Goal: Information Seeking & Learning: Learn about a topic

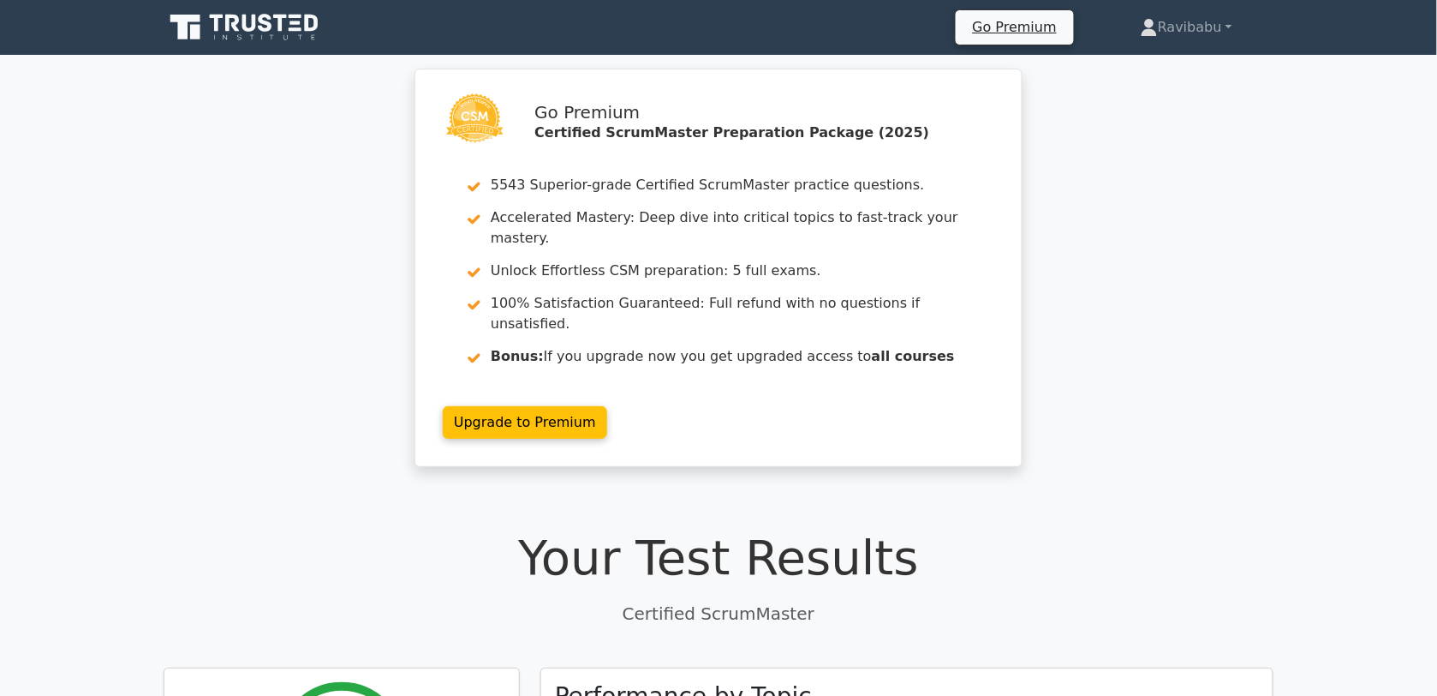
click at [1395, 95] on div "Go Premium Certified ScrumMaster Preparation Package (2025) 5543 Superior-grade…" at bounding box center [718, 278] width 1437 height 419
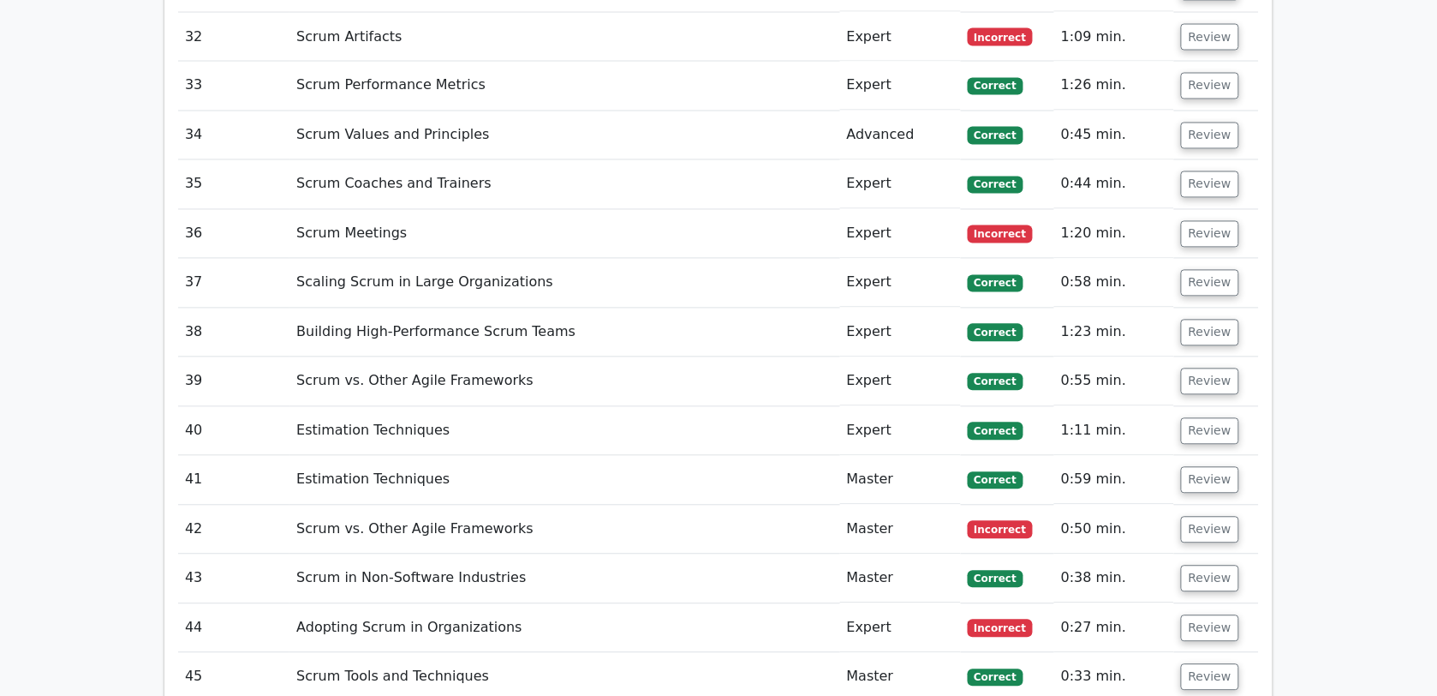
scroll to position [5708, 0]
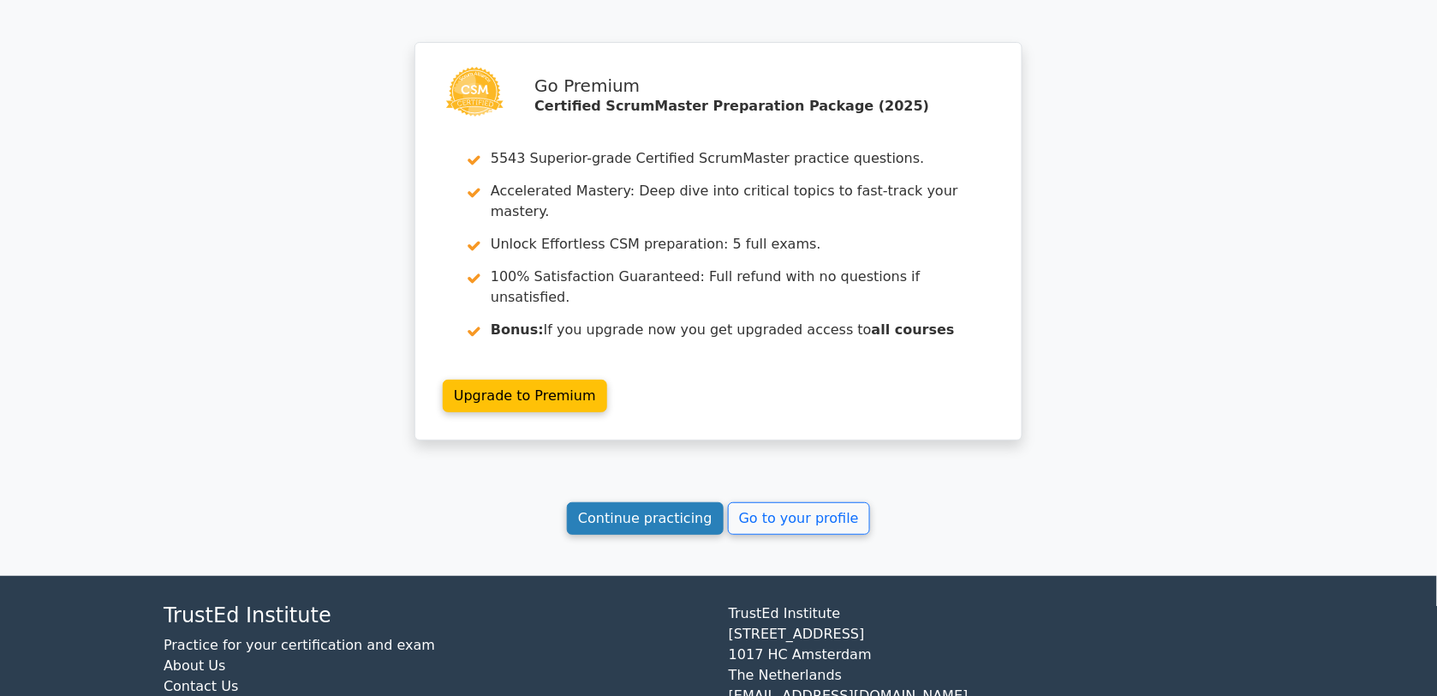
click at [661, 502] on link "Continue practicing" at bounding box center [645, 518] width 157 height 33
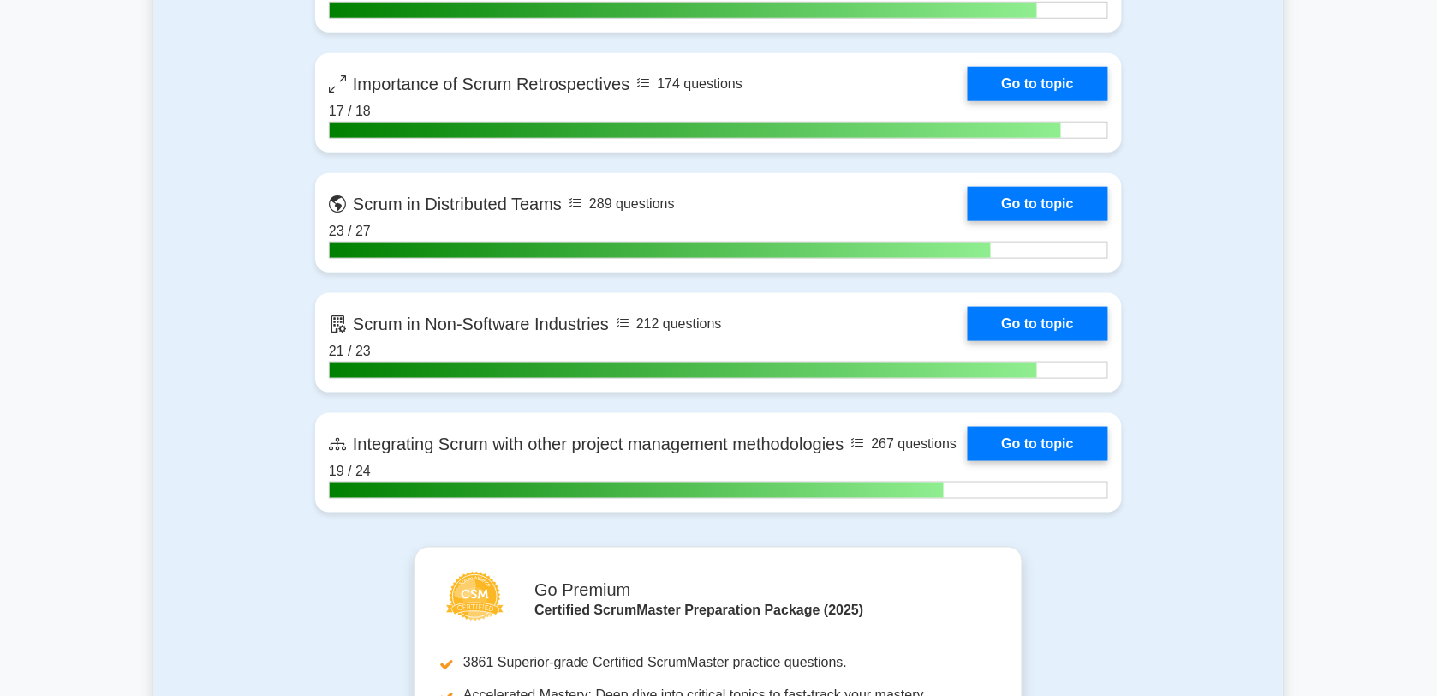
scroll to position [4294, 0]
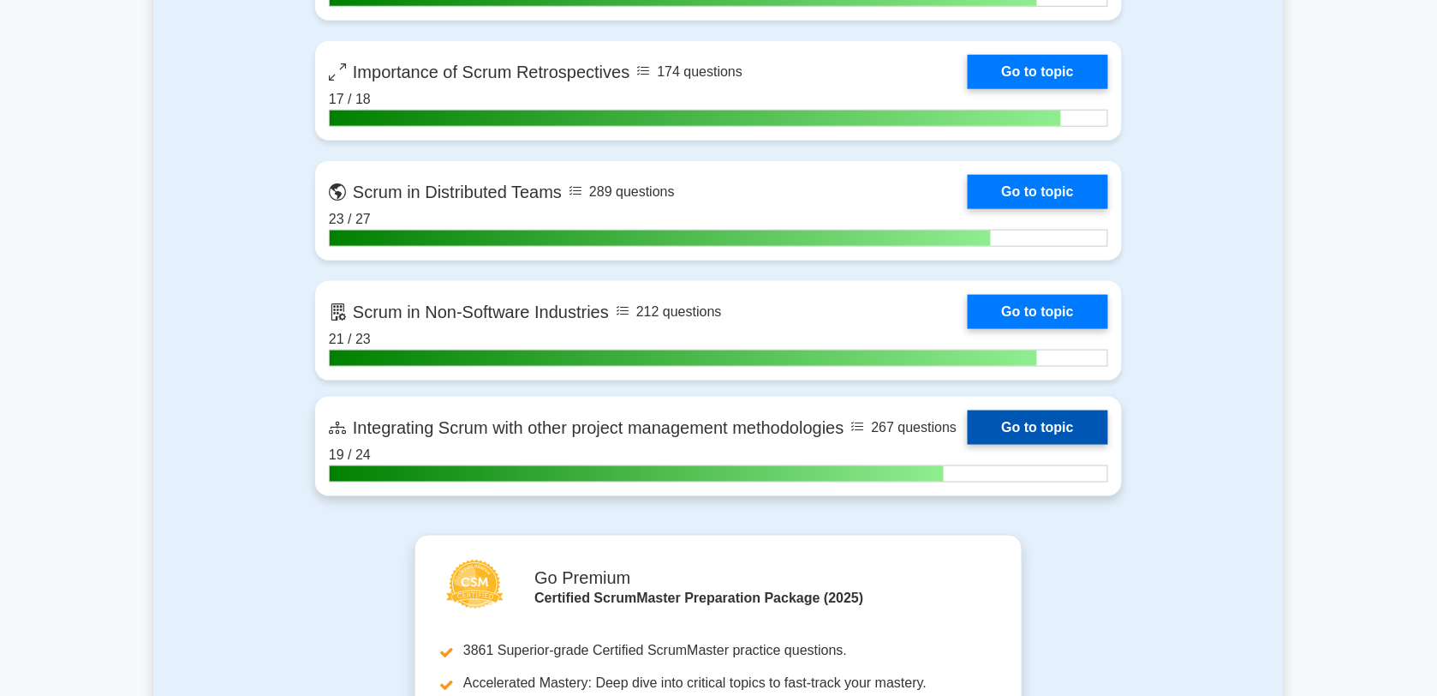
click at [968, 418] on link "Go to topic" at bounding box center [1038, 427] width 140 height 34
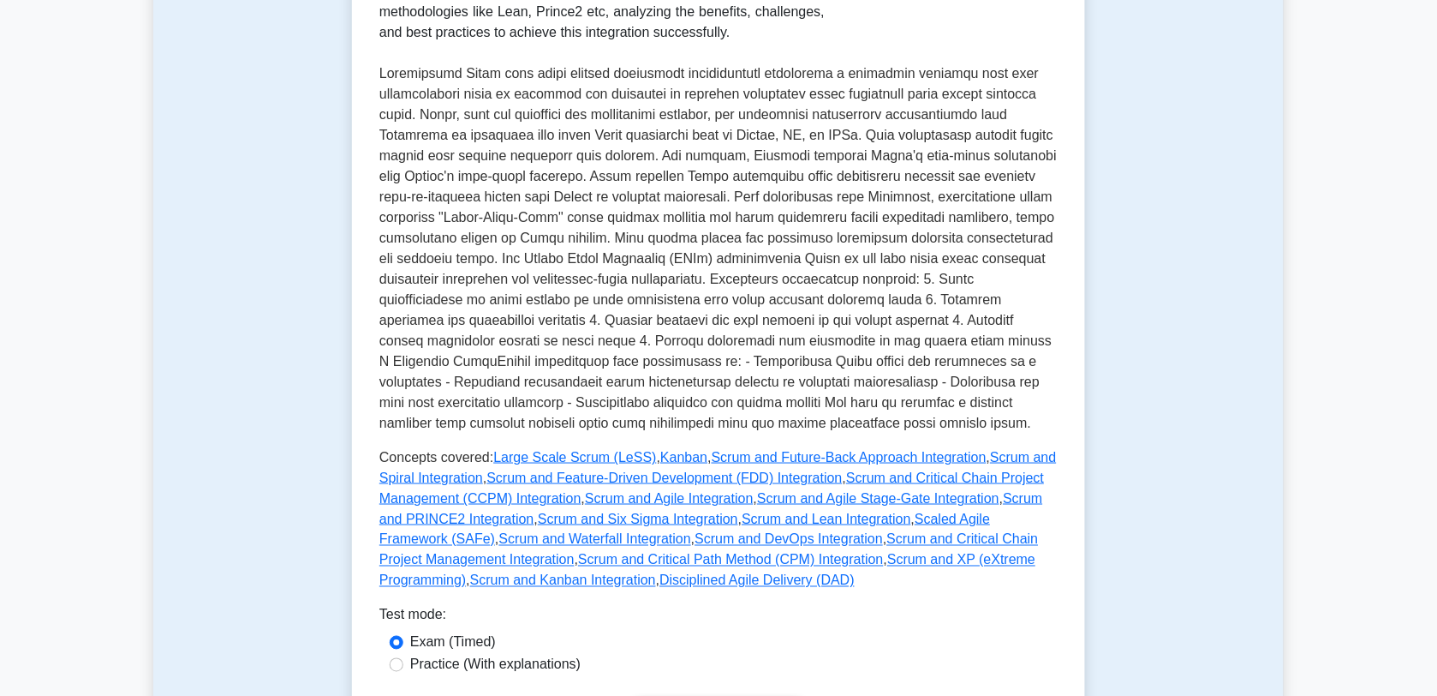
scroll to position [438, 0]
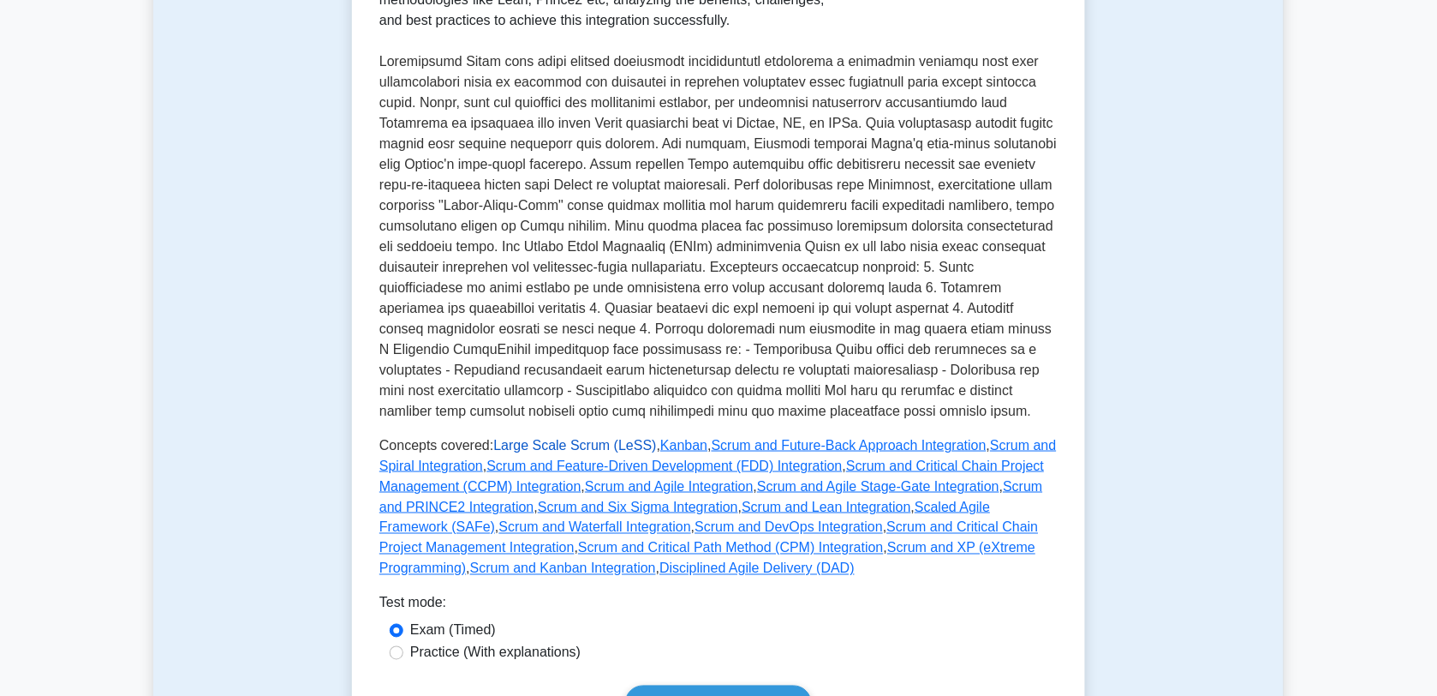
click at [601, 446] on link "Large Scale Scrum (LeSS)" at bounding box center [574, 445] width 163 height 15
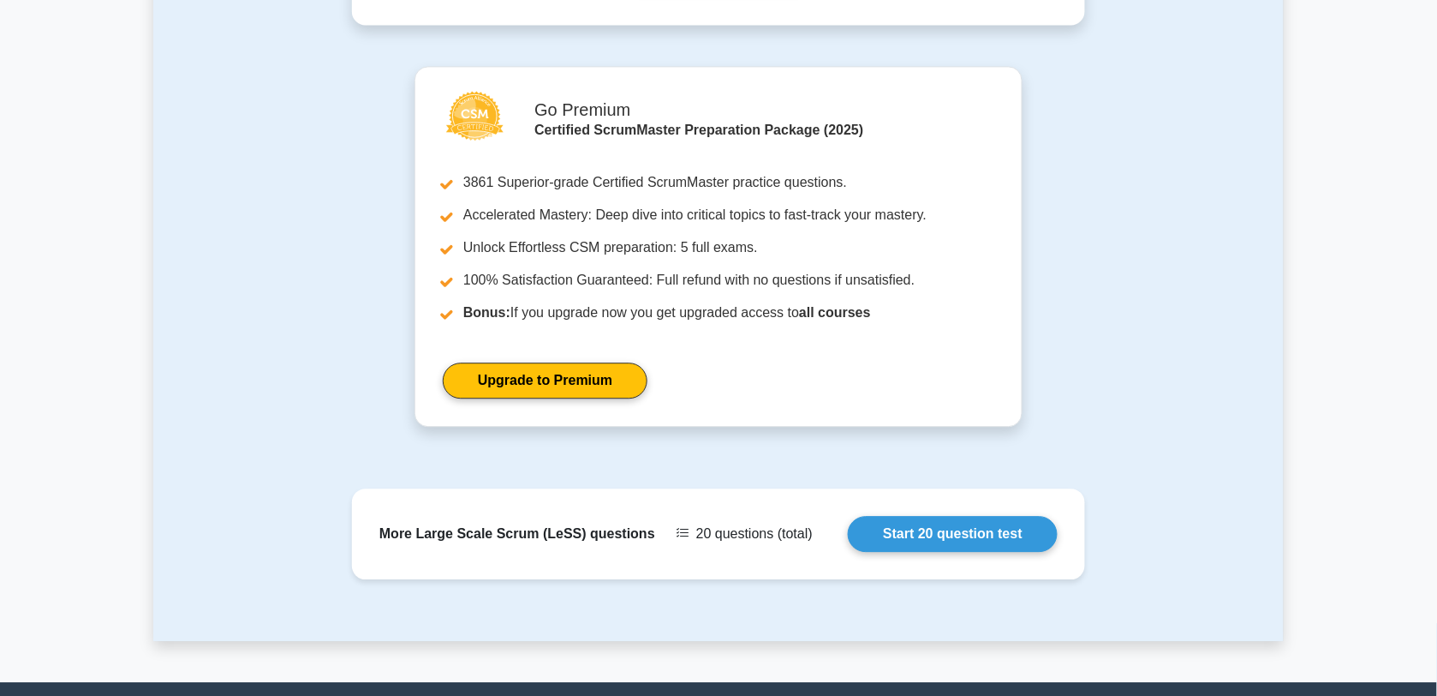
scroll to position [1133, 0]
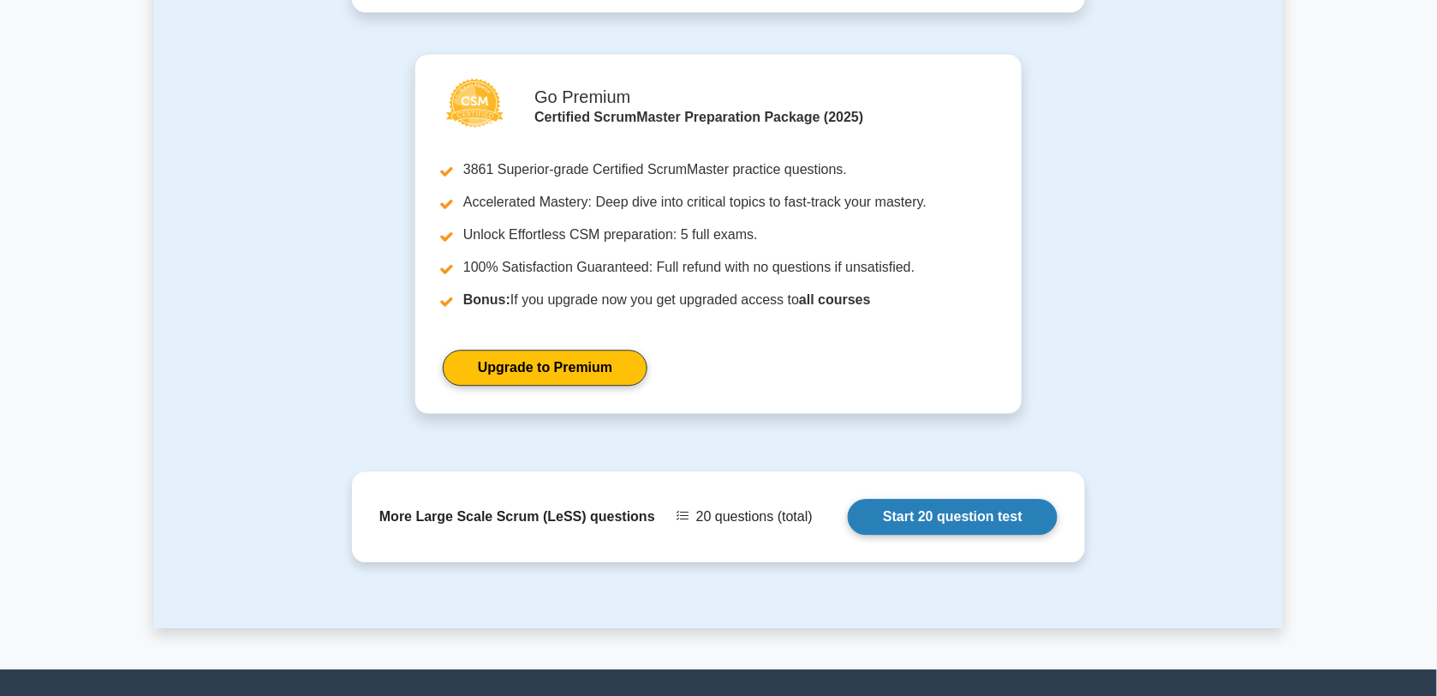
click at [962, 499] on link "Start 20 question test" at bounding box center [953, 517] width 210 height 36
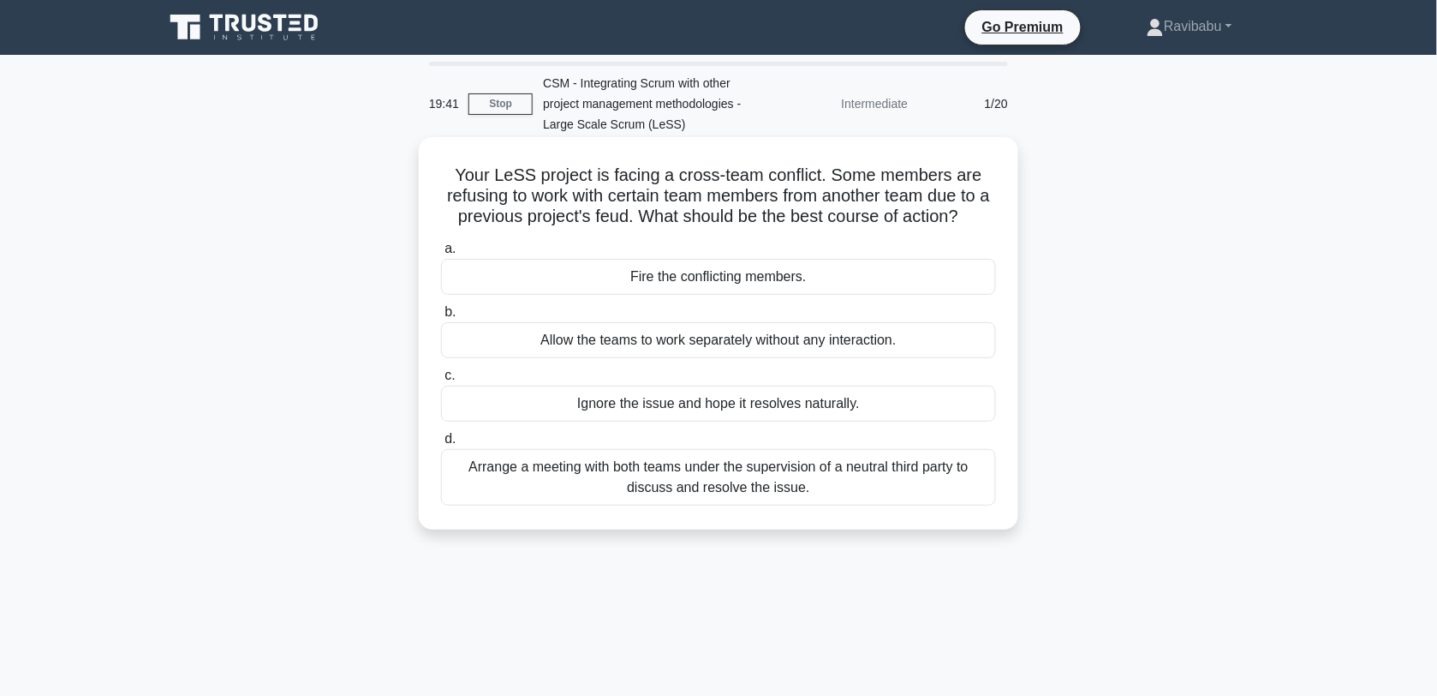
click at [888, 489] on div "Arrange a meeting with both teams under the supervision of a neutral third part…" at bounding box center [718, 477] width 555 height 57
click at [441, 445] on input "d. Arrange a meeting with both teams under the supervision of a neutral third p…" at bounding box center [441, 438] width 0 height 11
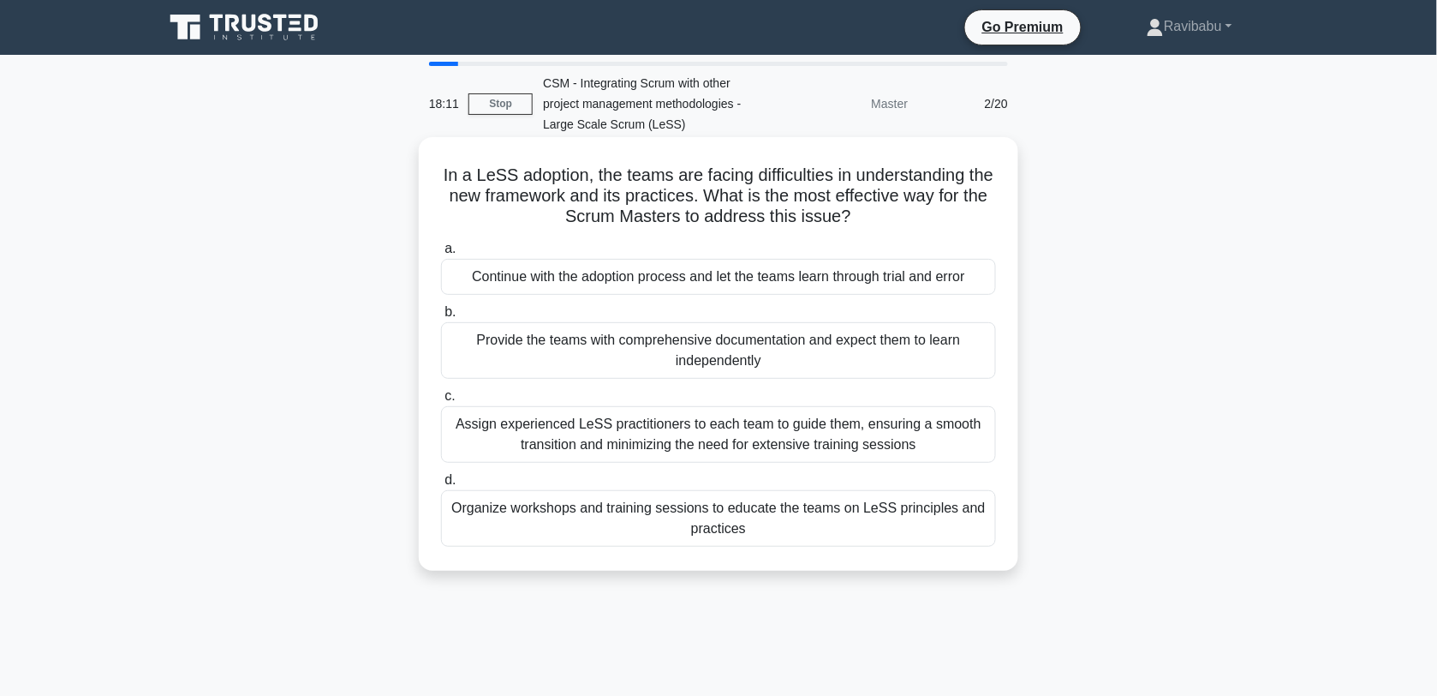
click at [858, 520] on div "Organize workshops and training sessions to educate the teams on LeSS principle…" at bounding box center [718, 518] width 555 height 57
click at [441, 486] on input "d. Organize workshops and training sessions to educate the teams on LeSS princi…" at bounding box center [441, 480] width 0 height 11
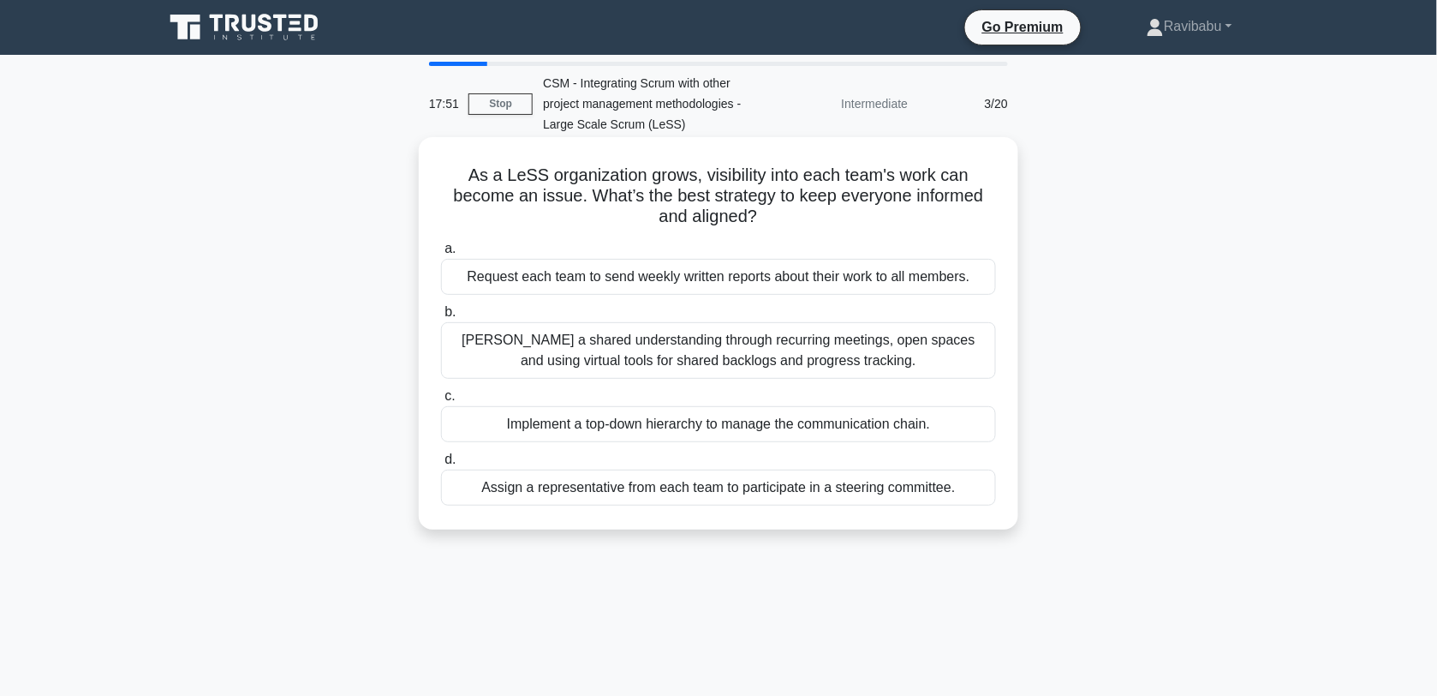
click at [760, 347] on div "Foster a shared understanding through recurring meetings, open spaces and using…" at bounding box center [718, 350] width 555 height 57
click at [441, 318] on input "b. Foster a shared understanding through recurring meetings, open spaces and us…" at bounding box center [441, 312] width 0 height 11
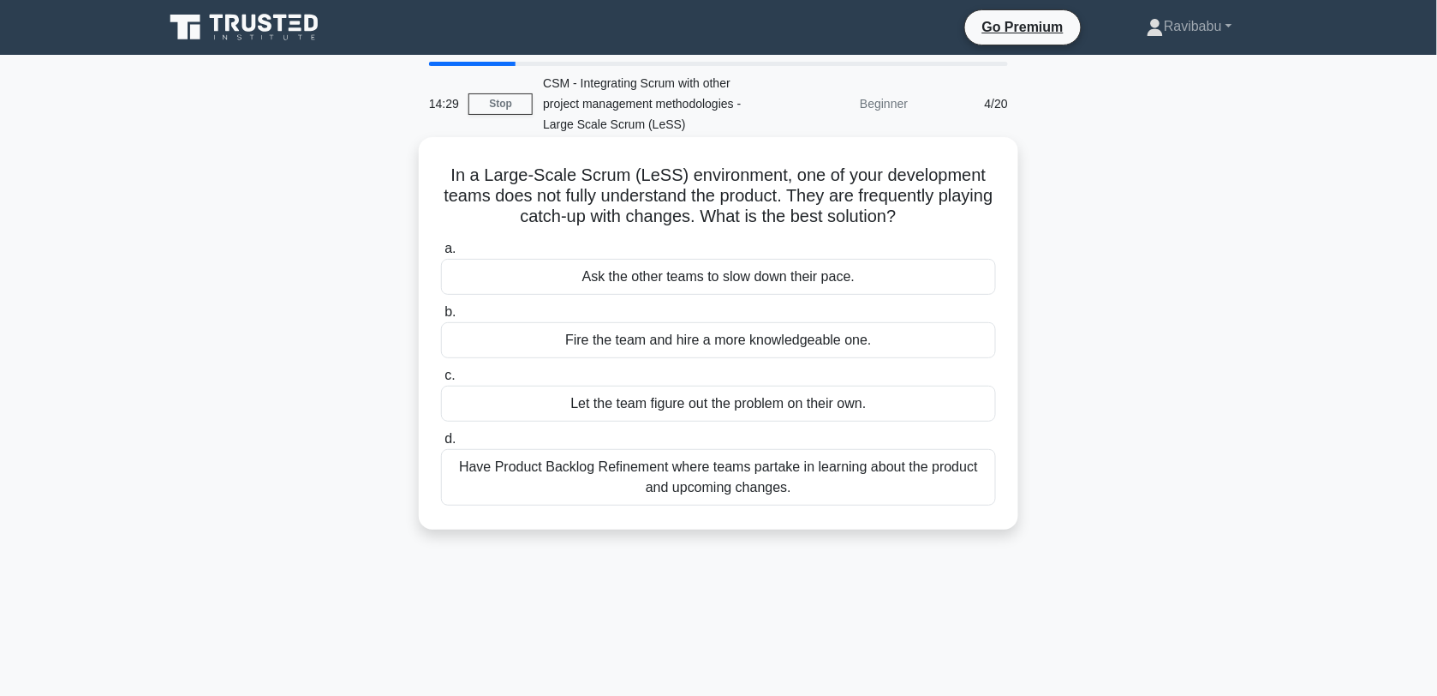
click at [776, 472] on div "Have Product Backlog Refinement where teams partake in learning about the produ…" at bounding box center [718, 477] width 555 height 57
click at [441, 445] on input "d. Have Product Backlog Refinement where teams partake in learning about the pr…" at bounding box center [441, 438] width 0 height 11
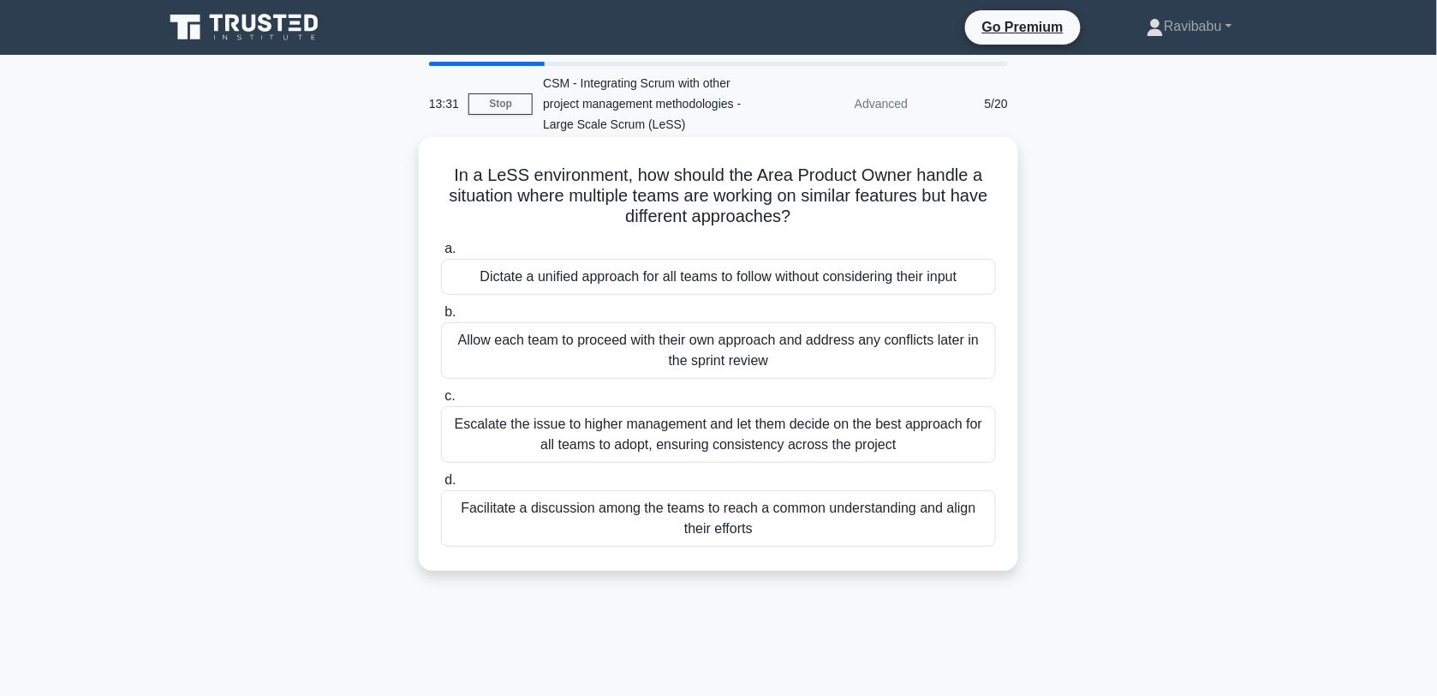
click at [793, 524] on div "Facilitate a discussion among the teams to reach a common understanding and ali…" at bounding box center [718, 518] width 555 height 57
click at [441, 486] on input "d. Facilitate a discussion among the teams to reach a common understanding and …" at bounding box center [441, 480] width 0 height 11
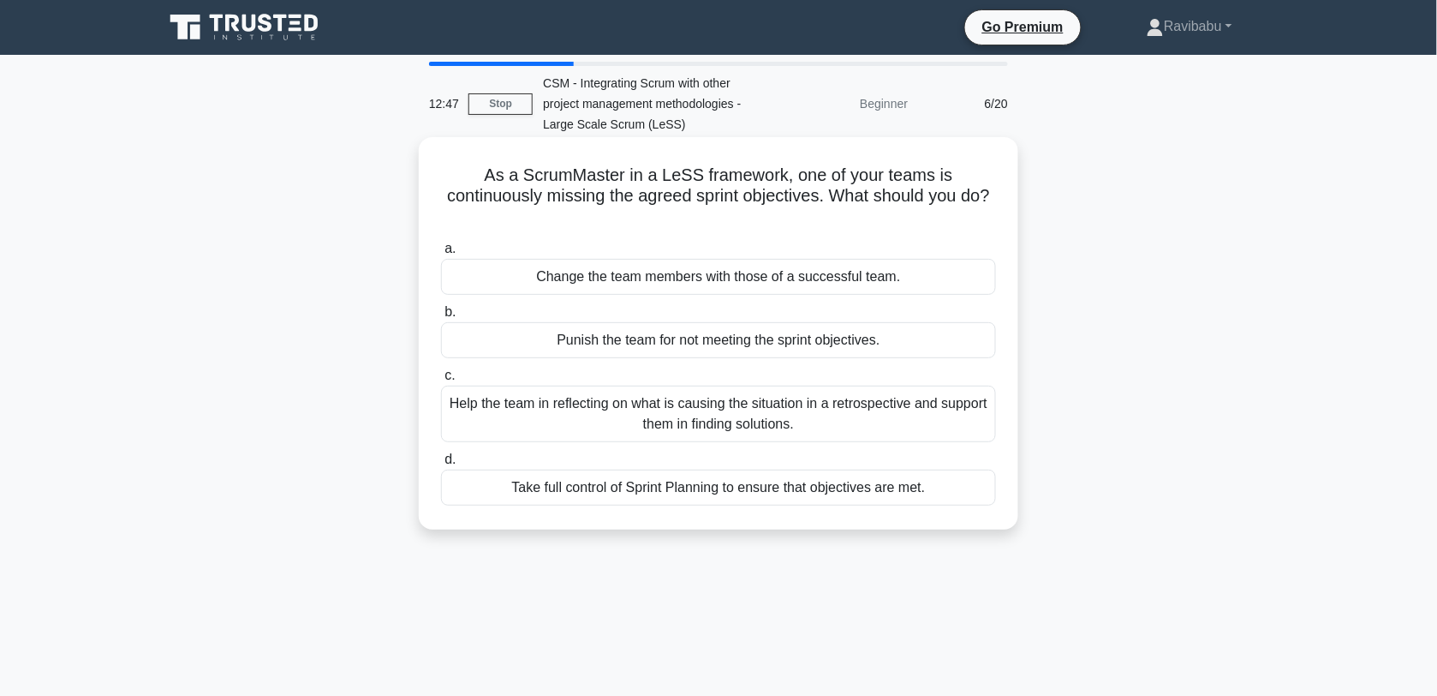
click at [786, 418] on div "Help the team in reflecting on what is causing the situation in a retrospective…" at bounding box center [718, 414] width 555 height 57
click at [441, 381] on input "c. Help the team in reflecting on what is causing the situation in a retrospect…" at bounding box center [441, 375] width 0 height 11
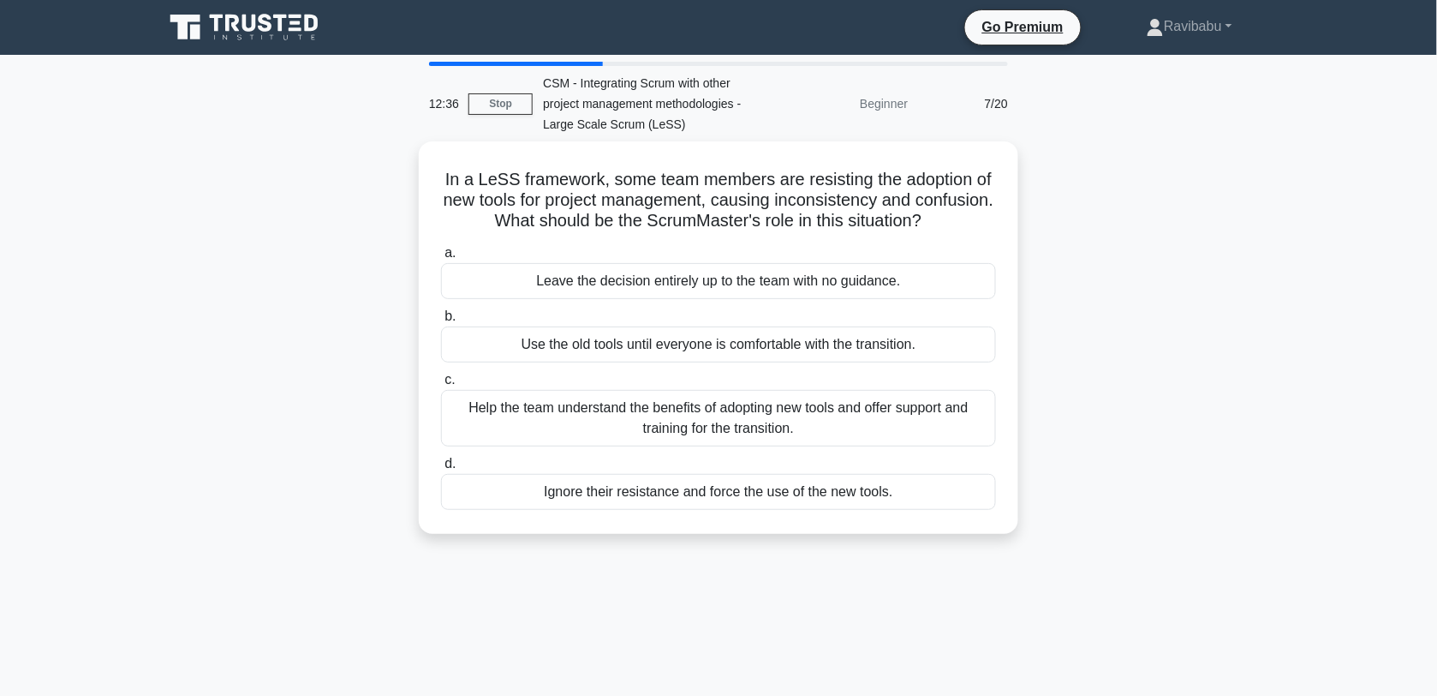
click at [786, 418] on div "Help the team understand the benefits of adopting new tools and offer support a…" at bounding box center [718, 418] width 555 height 57
click at [441, 386] on input "c. Help the team understand the benefits of adopting new tools and offer suppor…" at bounding box center [441, 379] width 0 height 11
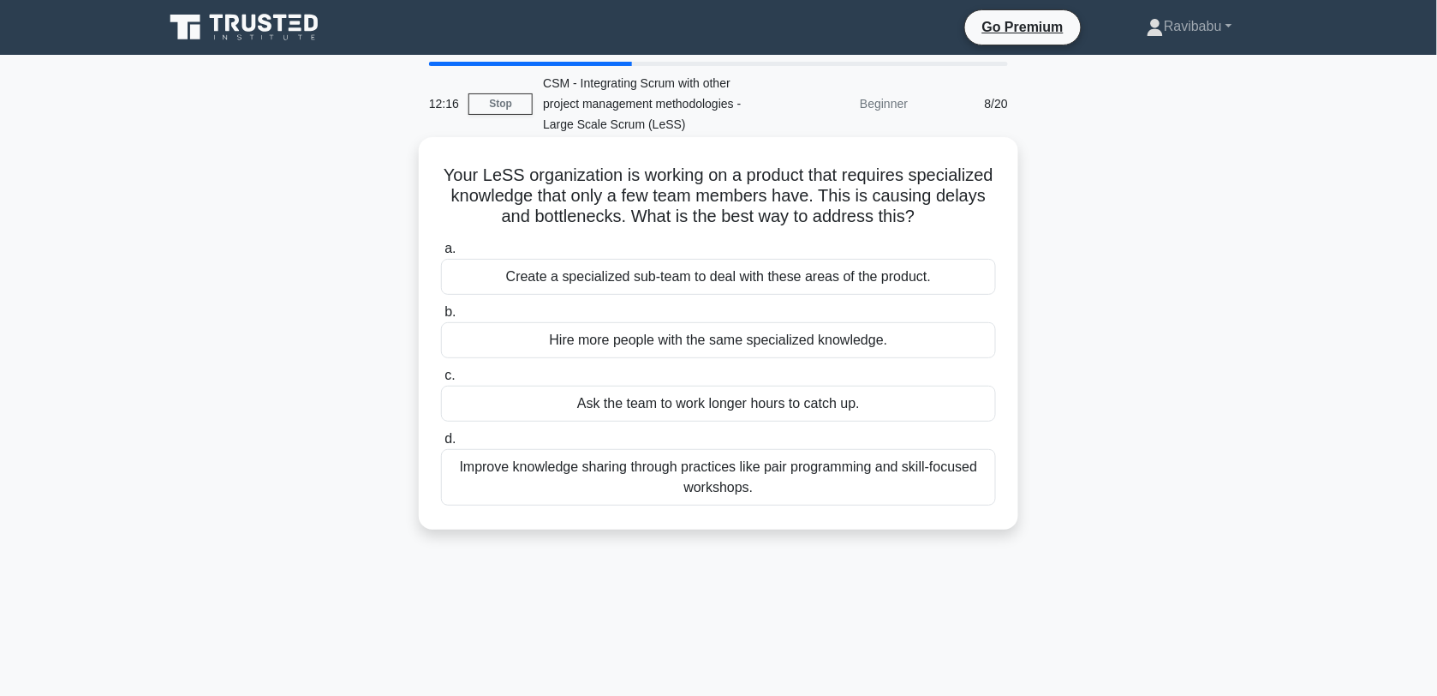
click at [798, 494] on div "Improve knowledge sharing through practices like pair programming and skill-foc…" at bounding box center [718, 477] width 555 height 57
click at [441, 445] on input "d. Improve knowledge sharing through practices like pair programming and skill-…" at bounding box center [441, 438] width 0 height 11
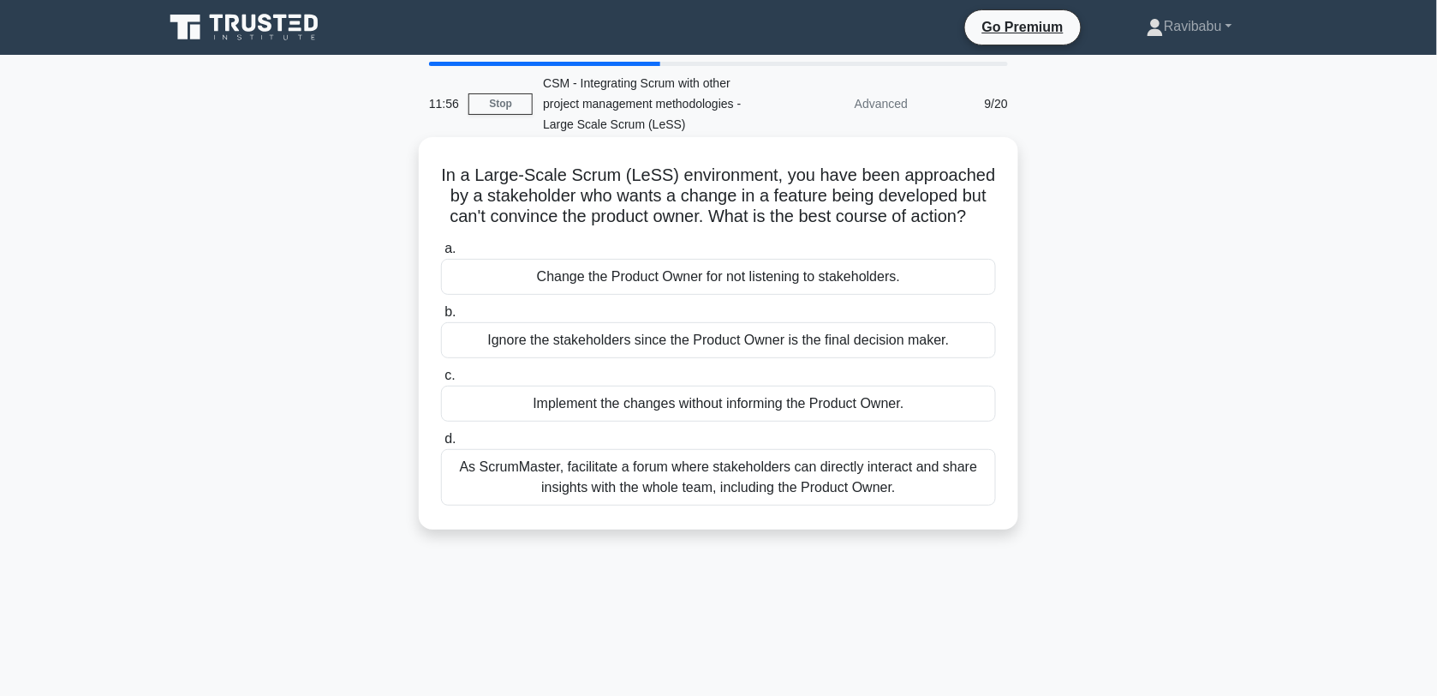
click at [798, 493] on div "As ScrumMaster, facilitate a forum where stakeholders can directly interact and…" at bounding box center [718, 477] width 555 height 57
click at [441, 445] on input "d. As ScrumMaster, facilitate a forum where stakeholders can directly interact …" at bounding box center [441, 438] width 0 height 11
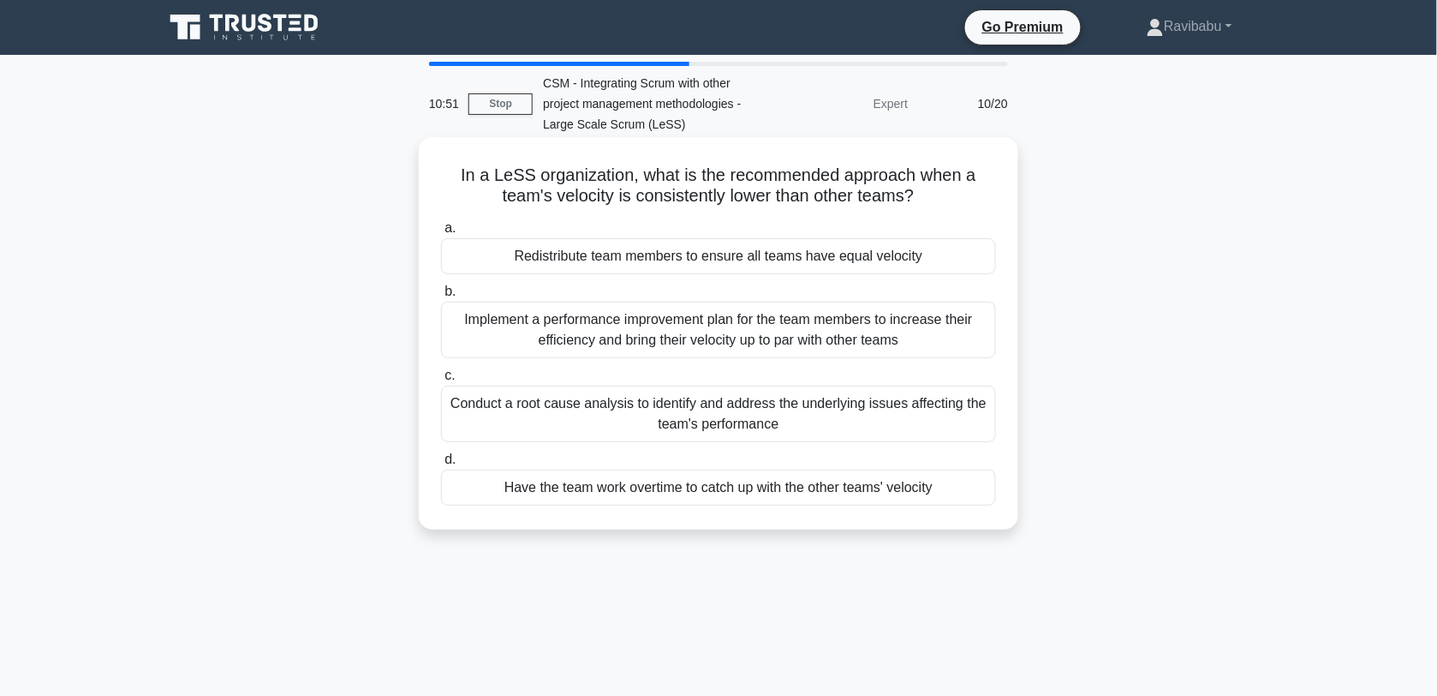
click at [791, 429] on div "Conduct a root cause analysis to identify and address the underlying issues aff…" at bounding box center [718, 414] width 555 height 57
click at [441, 381] on input "c. Conduct a root cause analysis to identify and address the underlying issues …" at bounding box center [441, 375] width 0 height 11
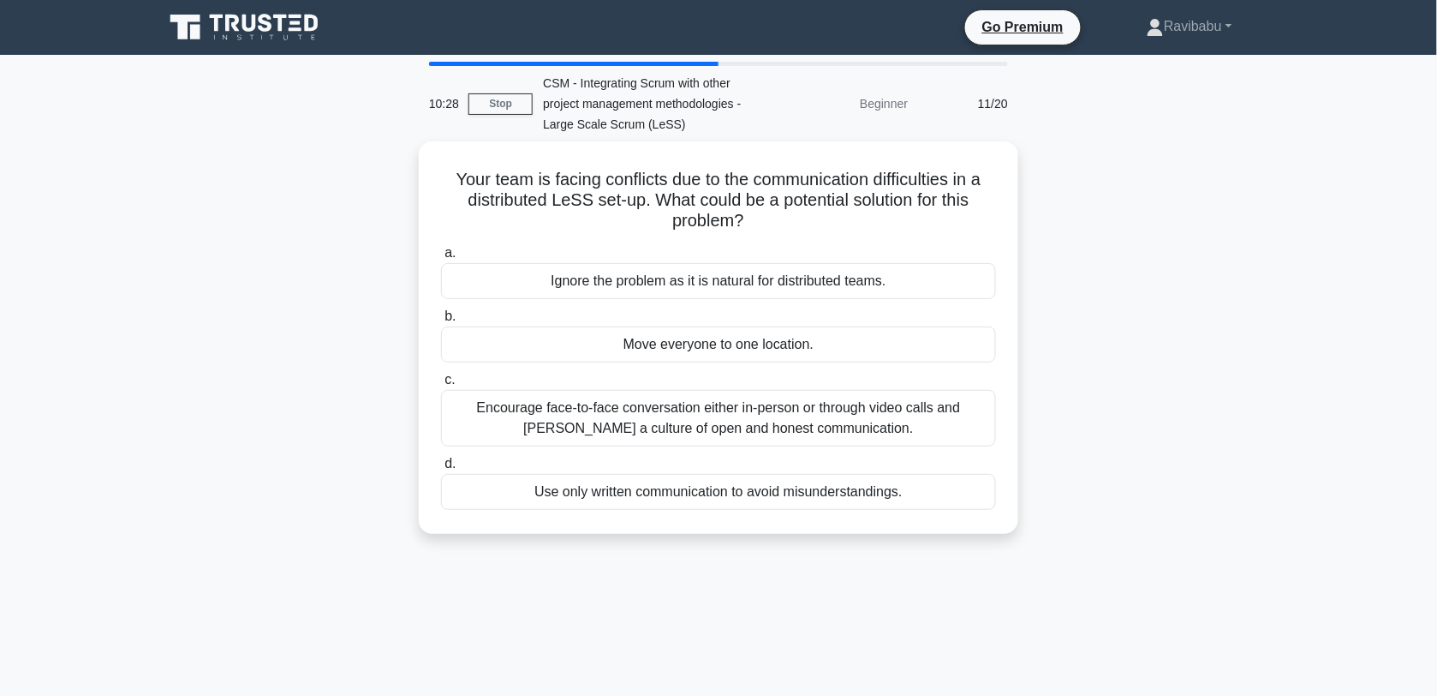
click at [791, 429] on div "Encourage face-to-face conversation either in-person or through video calls and…" at bounding box center [718, 418] width 555 height 57
click at [441, 386] on input "c. Encourage face-to-face conversation either in-person or through video calls …" at bounding box center [441, 379] width 0 height 11
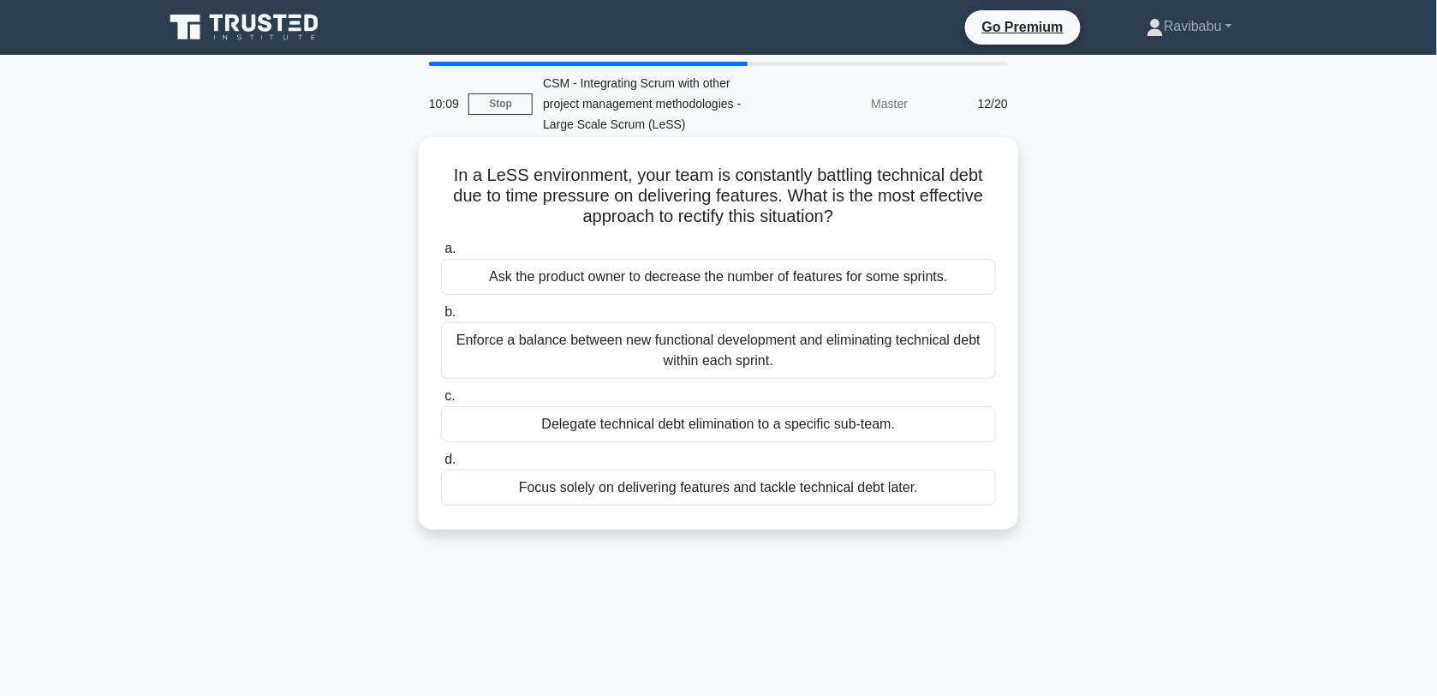
click at [776, 364] on div "Enforce a balance between new functional development and eliminating technical …" at bounding box center [718, 350] width 555 height 57
click at [441, 318] on input "b. Enforce a balance between new functional development and eliminating technic…" at bounding box center [441, 312] width 0 height 11
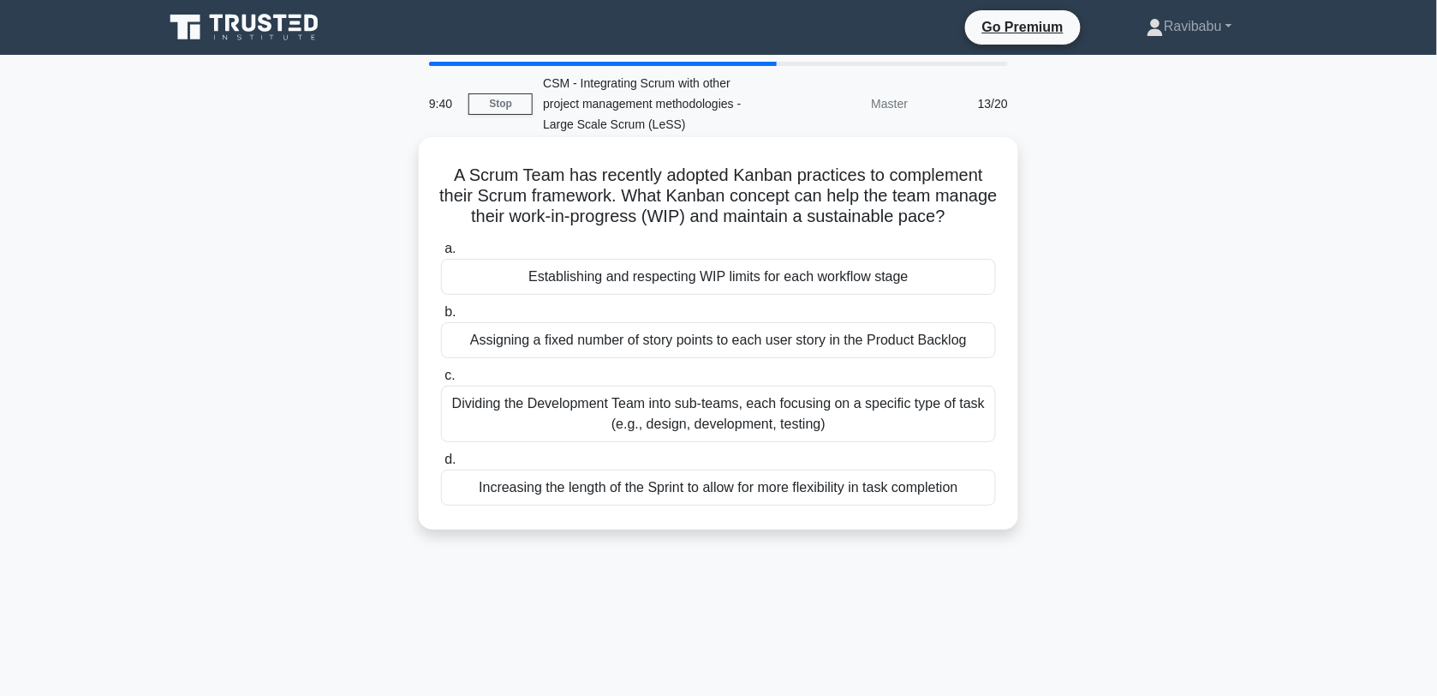
click at [789, 431] on div "Dividing the Development Team into sub-teams, each focusing on a specific type …" at bounding box center [718, 414] width 555 height 57
click at [441, 381] on input "c. Dividing the Development Team into sub-teams, each focusing on a specific ty…" at bounding box center [441, 375] width 0 height 11
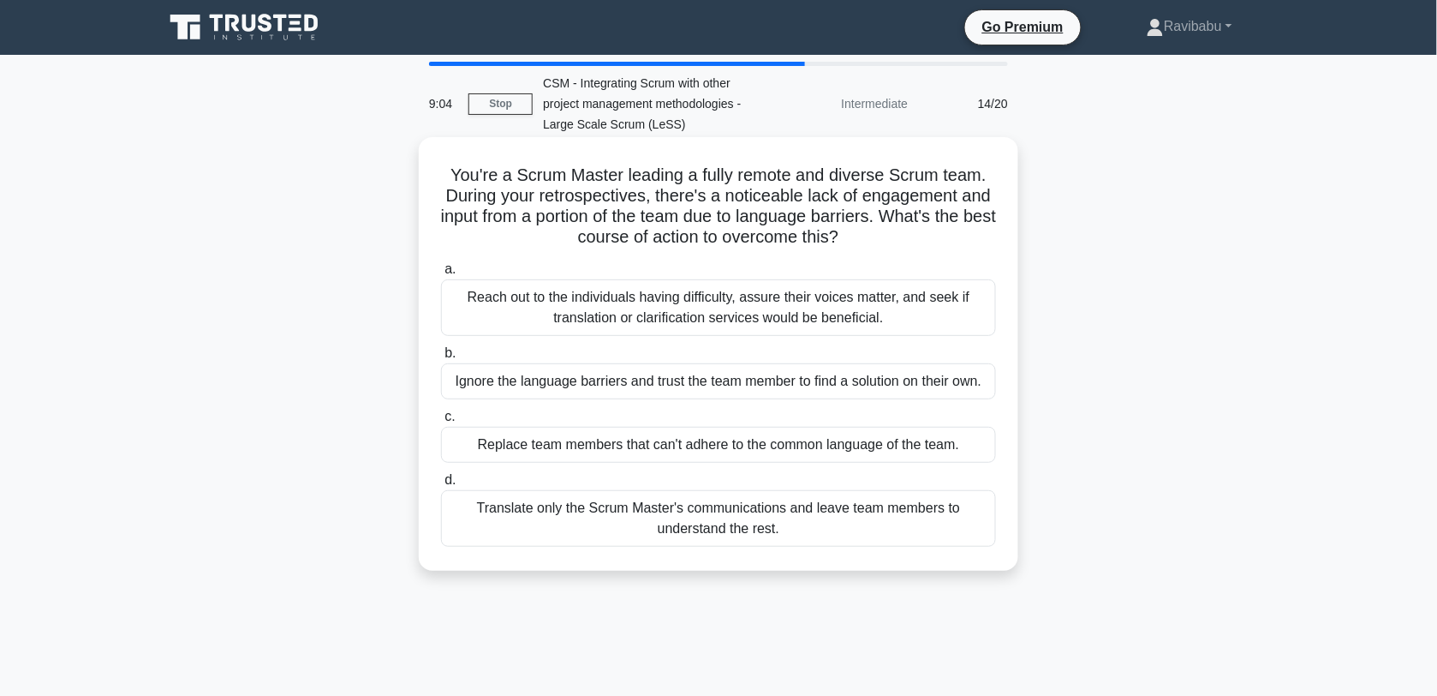
click at [735, 319] on div "Reach out to the individuals having difficulty, assure their voices matter, and…" at bounding box center [718, 307] width 555 height 57
click at [441, 275] on input "a. Reach out to the individuals having difficulty, assure their voices matter, …" at bounding box center [441, 269] width 0 height 11
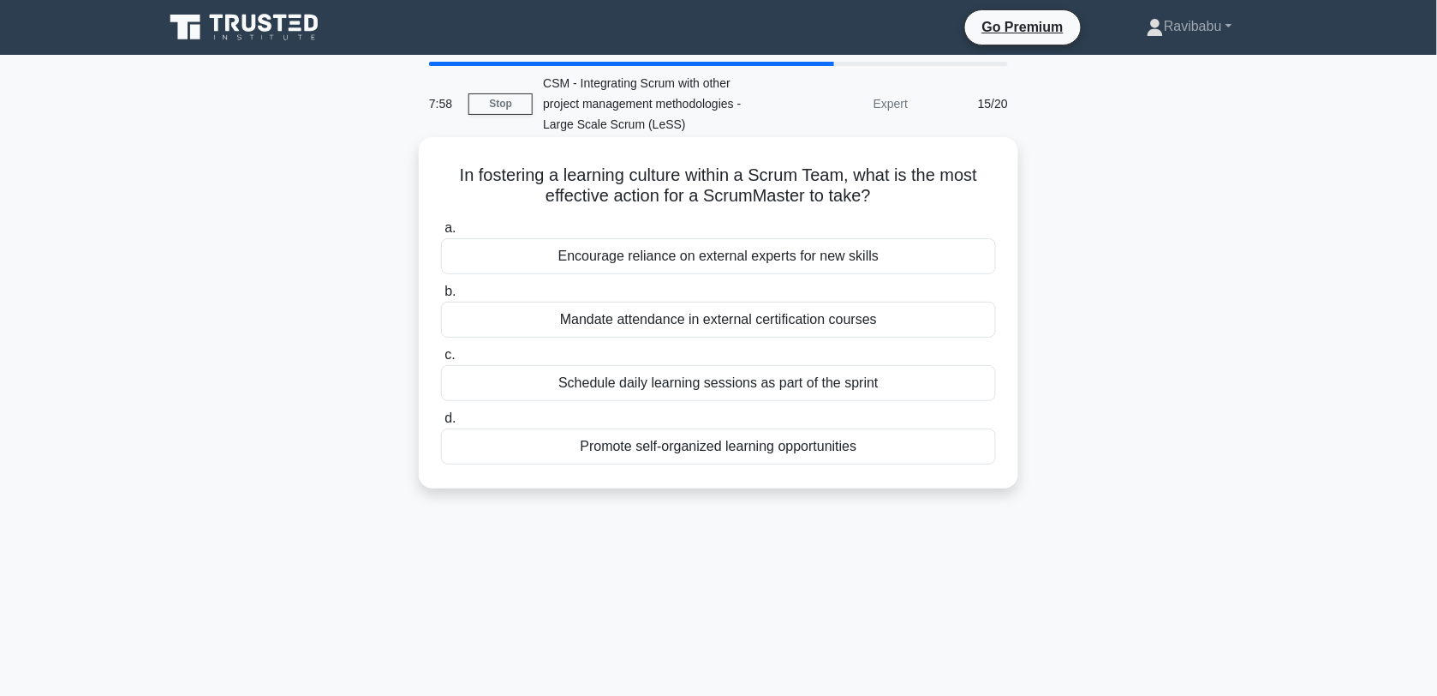
click at [742, 437] on div "Promote self-organized learning opportunities" at bounding box center [718, 446] width 555 height 36
click at [441, 424] on input "d. Promote self-organized learning opportunities" at bounding box center [441, 418] width 0 height 11
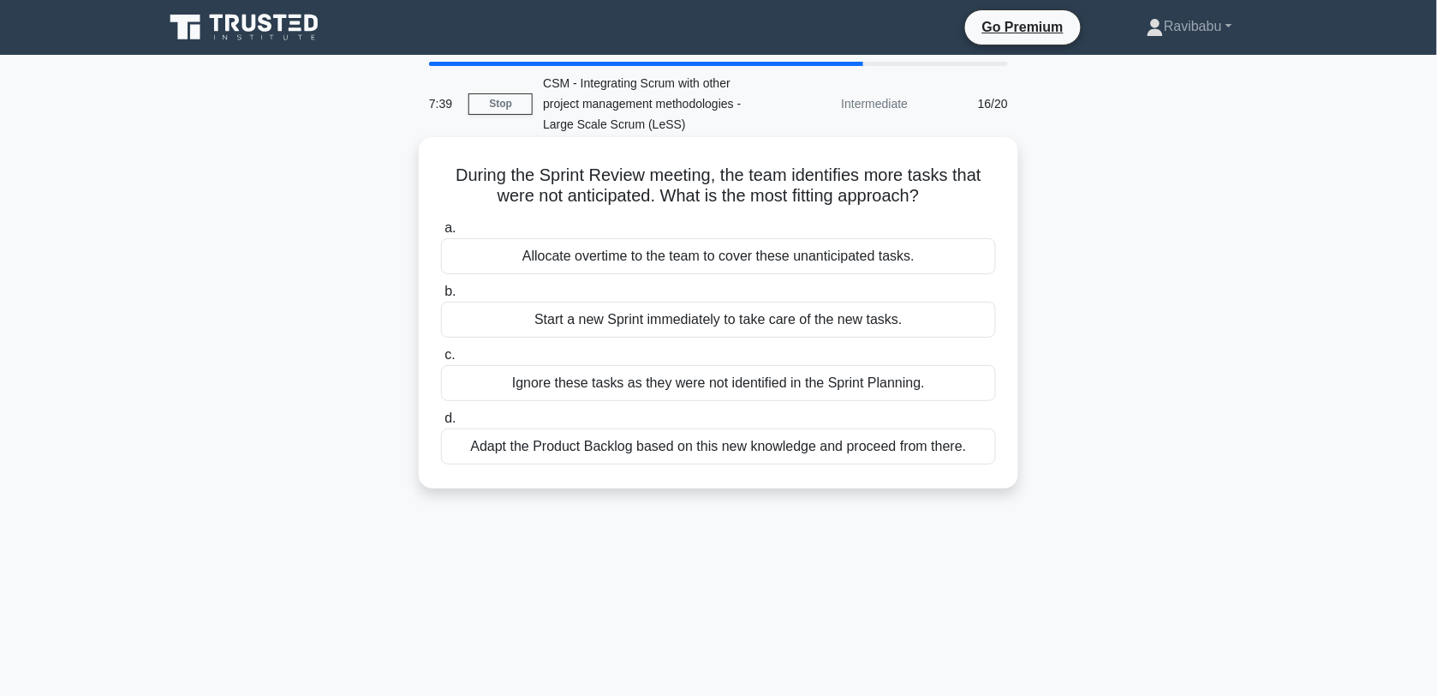
click at [746, 451] on div "Adapt the Product Backlog based on this new knowledge and proceed from there." at bounding box center [718, 446] width 555 height 36
click at [441, 424] on input "d. Adapt the Product Backlog based on this new knowledge and proceed from there." at bounding box center [441, 418] width 0 height 11
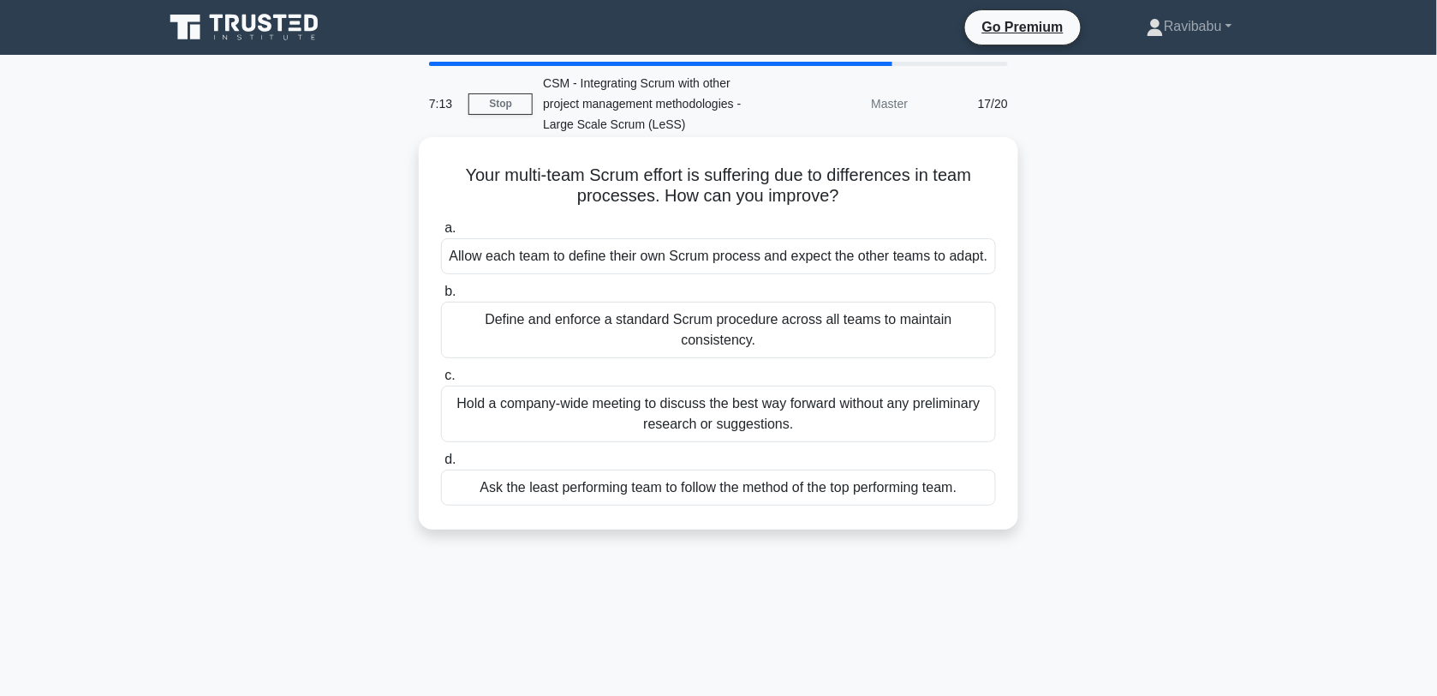
click at [737, 327] on div "Define and enforce a standard Scrum procedure across all teams to maintain cons…" at bounding box center [718, 330] width 555 height 57
click at [441, 297] on input "b. Define and enforce a standard Scrum procedure across all teams to maintain c…" at bounding box center [441, 291] width 0 height 11
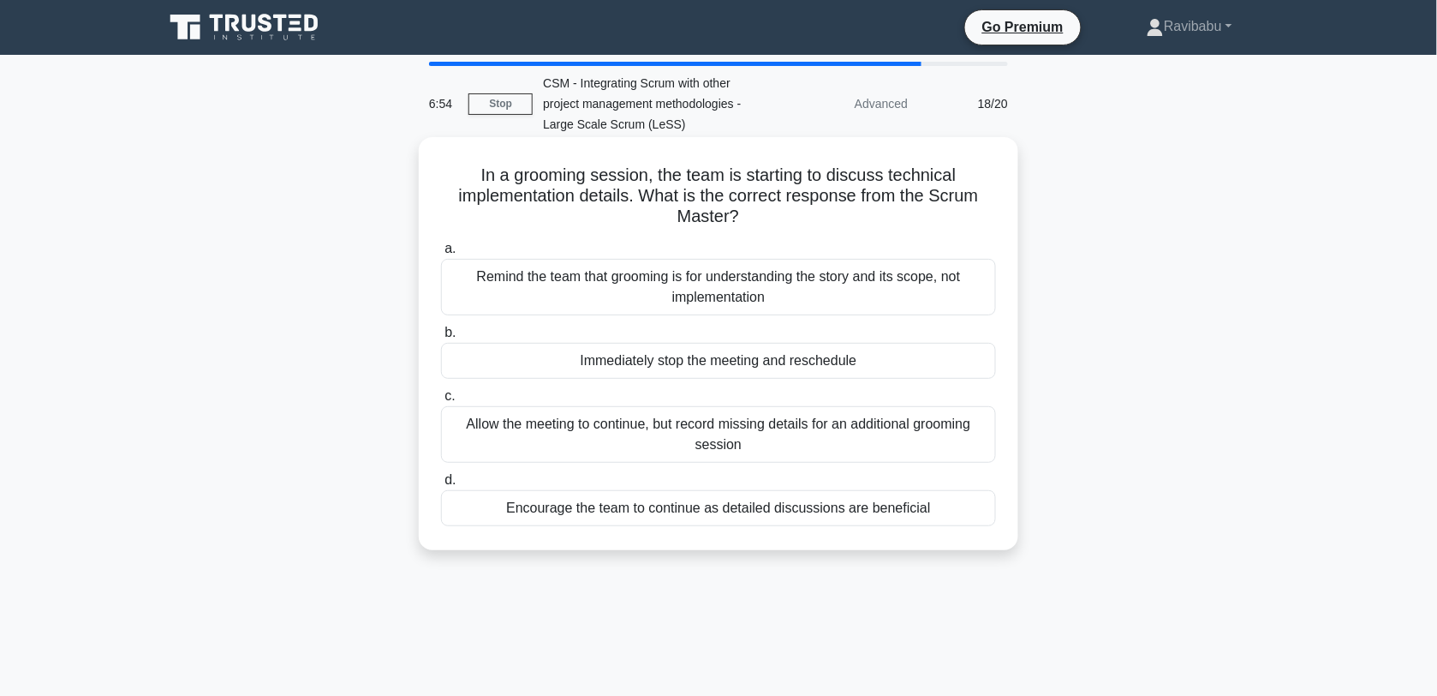
click at [732, 296] on div "Remind the team that grooming is for understanding the story and its scope, not…" at bounding box center [718, 287] width 555 height 57
click at [441, 254] on input "a. Remind the team that grooming is for understanding the story and its scope, …" at bounding box center [441, 248] width 0 height 11
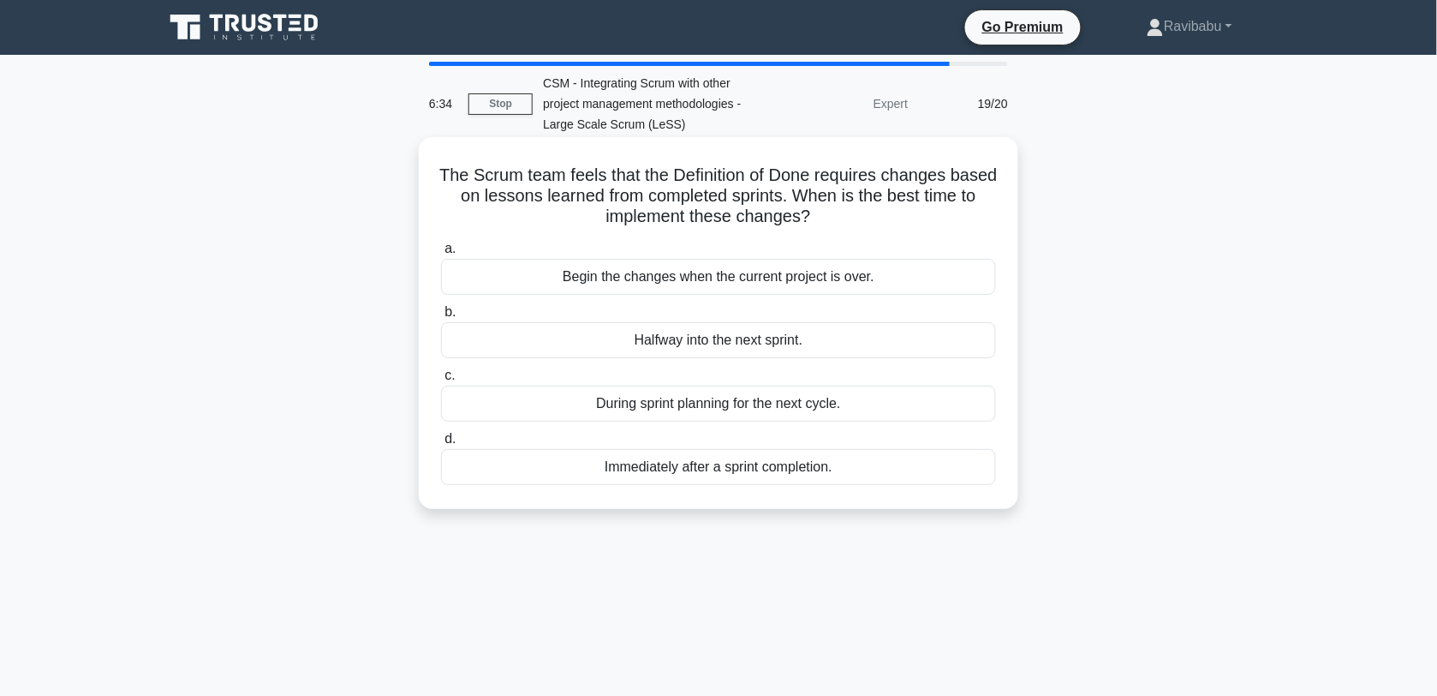
click at [758, 403] on div "During sprint planning for the next cycle." at bounding box center [718, 404] width 555 height 36
click at [441, 381] on input "c. During sprint planning for the next cycle." at bounding box center [441, 375] width 0 height 11
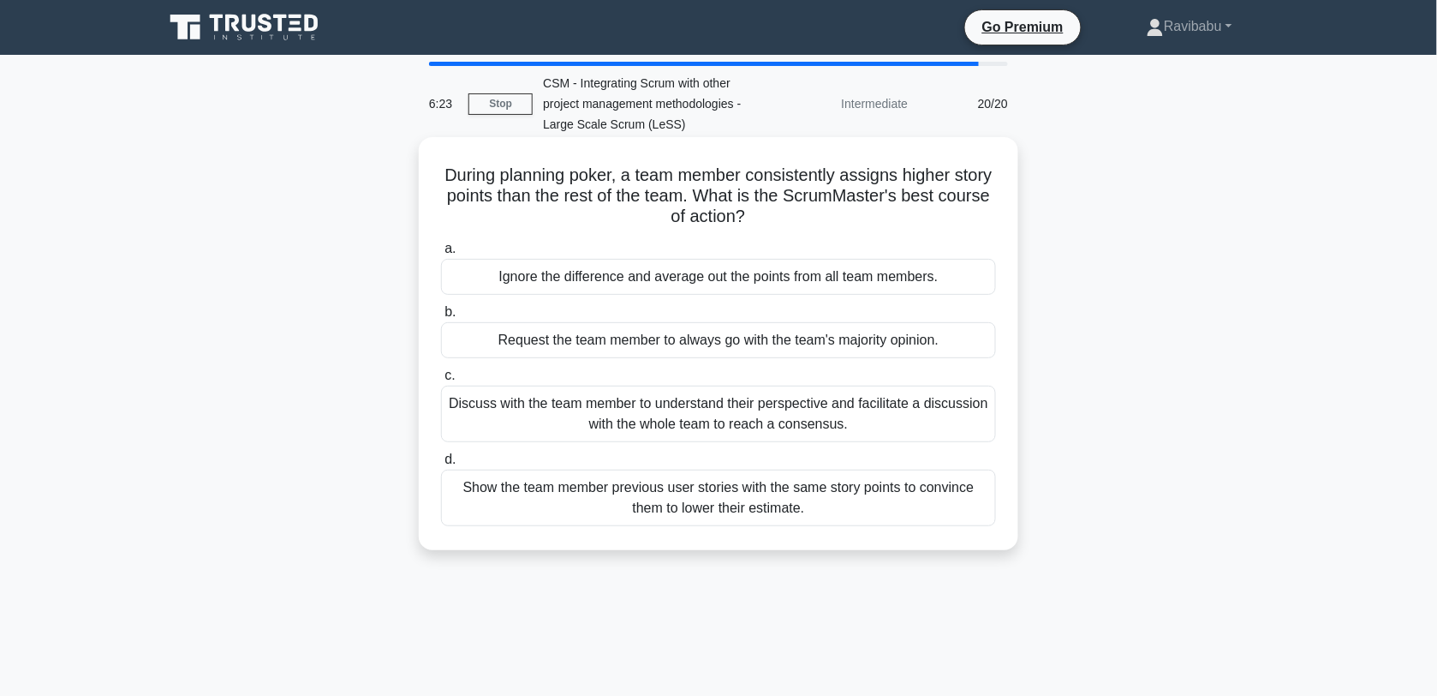
click at [764, 415] on div "Discuss with the team member to understand their perspective and facilitate a d…" at bounding box center [718, 414] width 555 height 57
click at [441, 381] on input "c. Discuss with the team member to understand their perspective and facilitate …" at bounding box center [441, 375] width 0 height 11
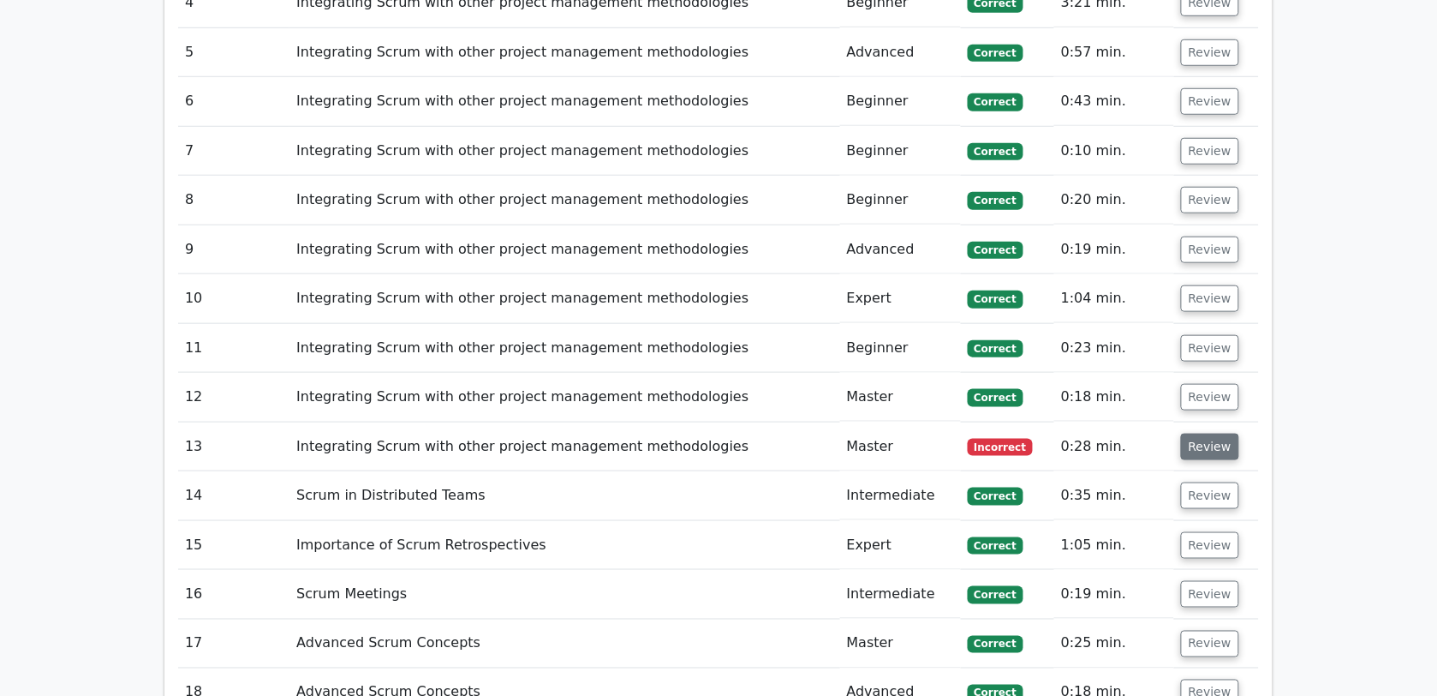
click at [1196, 433] on button "Review" at bounding box center [1210, 446] width 58 height 27
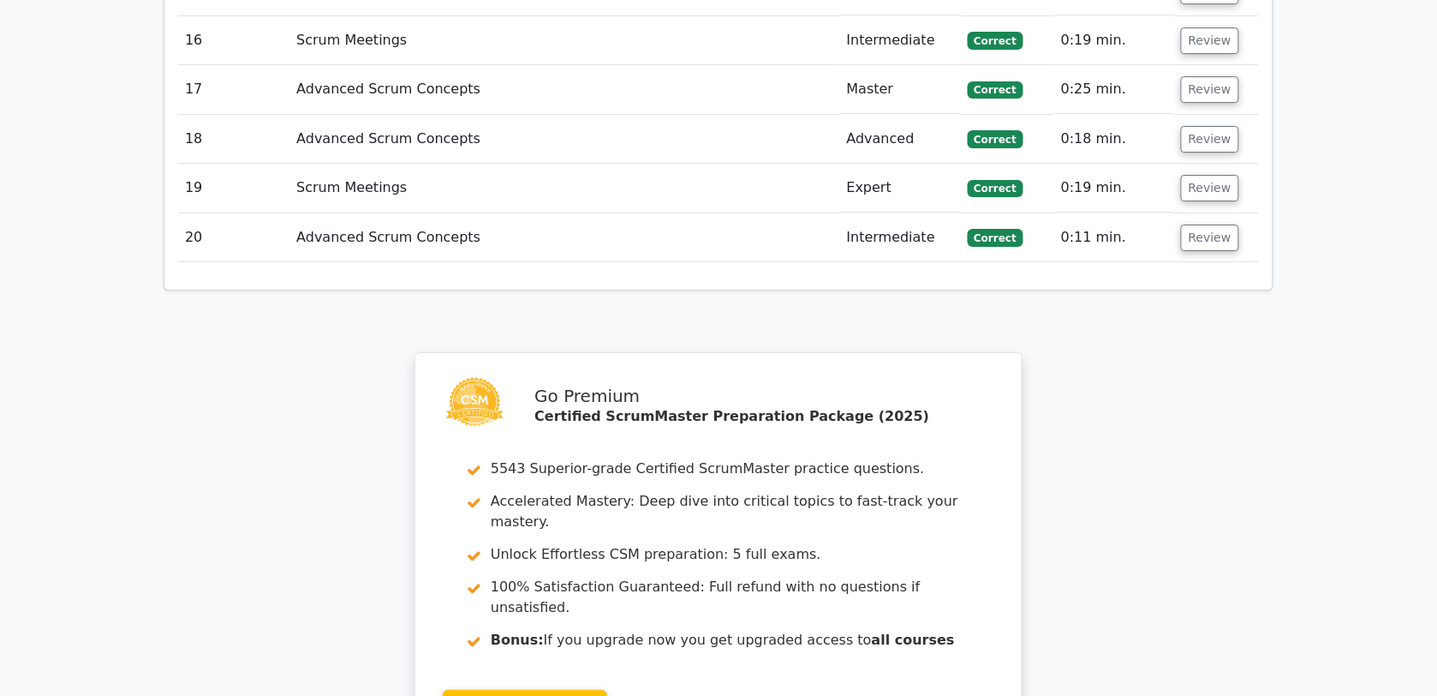
scroll to position [3643, 0]
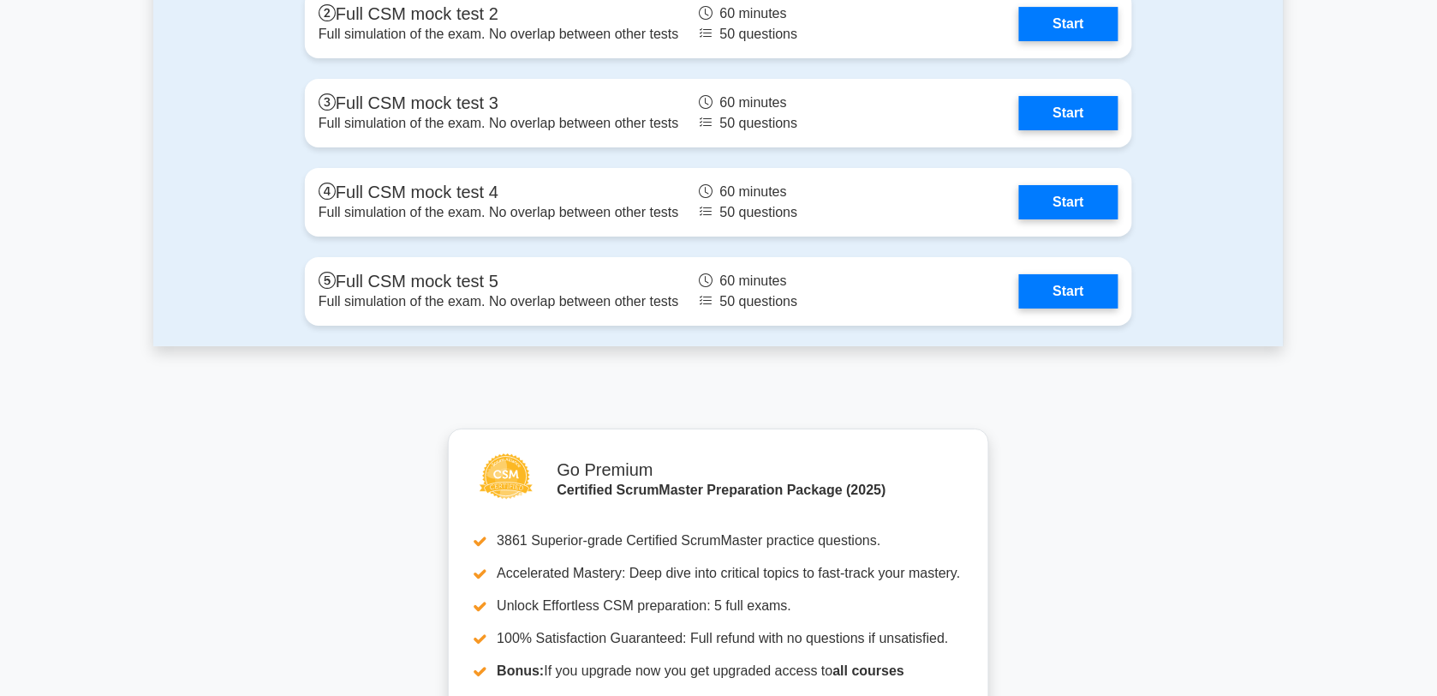
scroll to position [4661, 0]
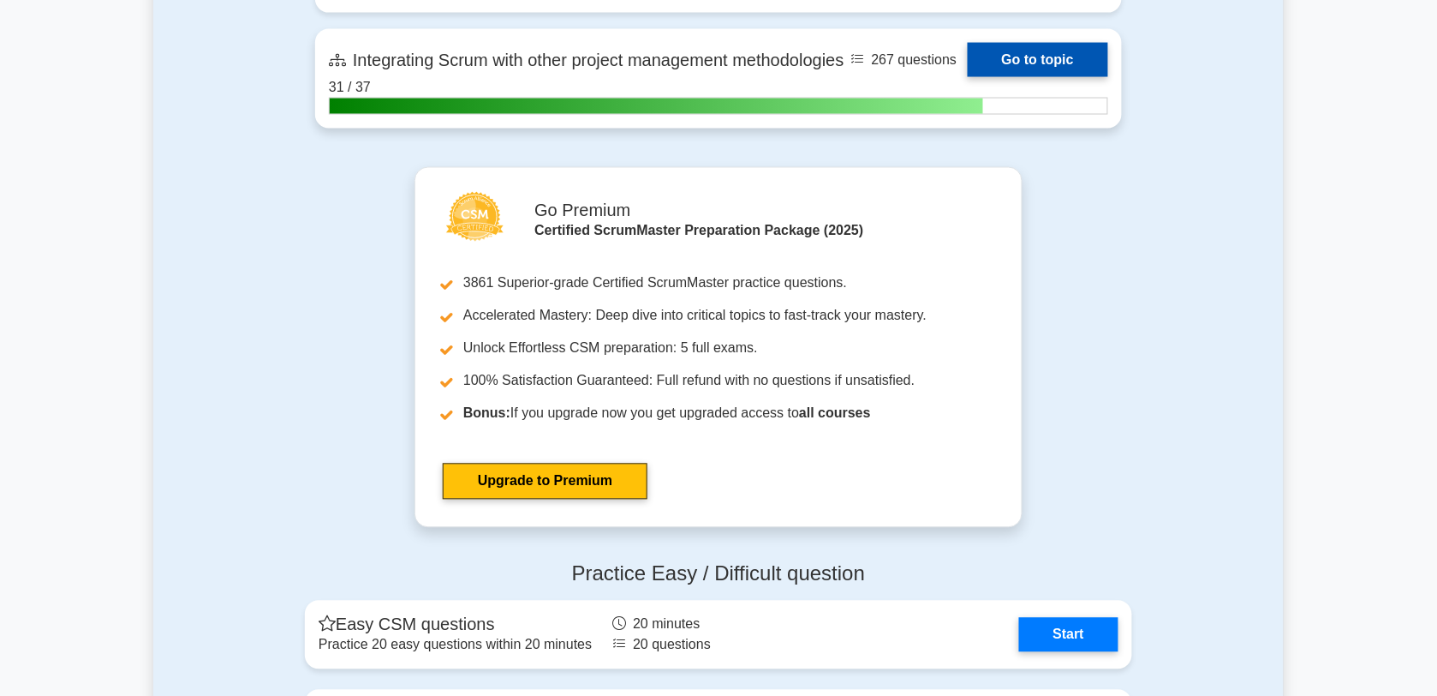
click at [968, 44] on link "Go to topic" at bounding box center [1038, 60] width 140 height 34
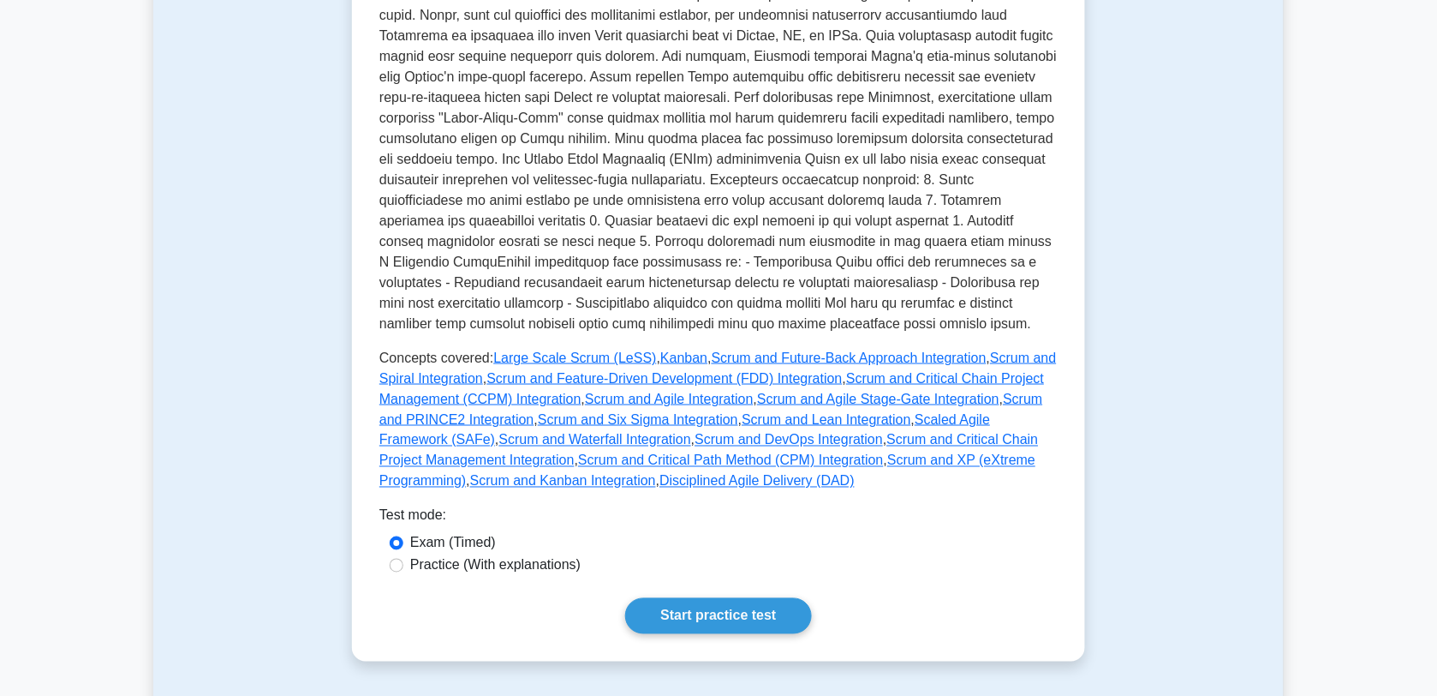
scroll to position [557, 0]
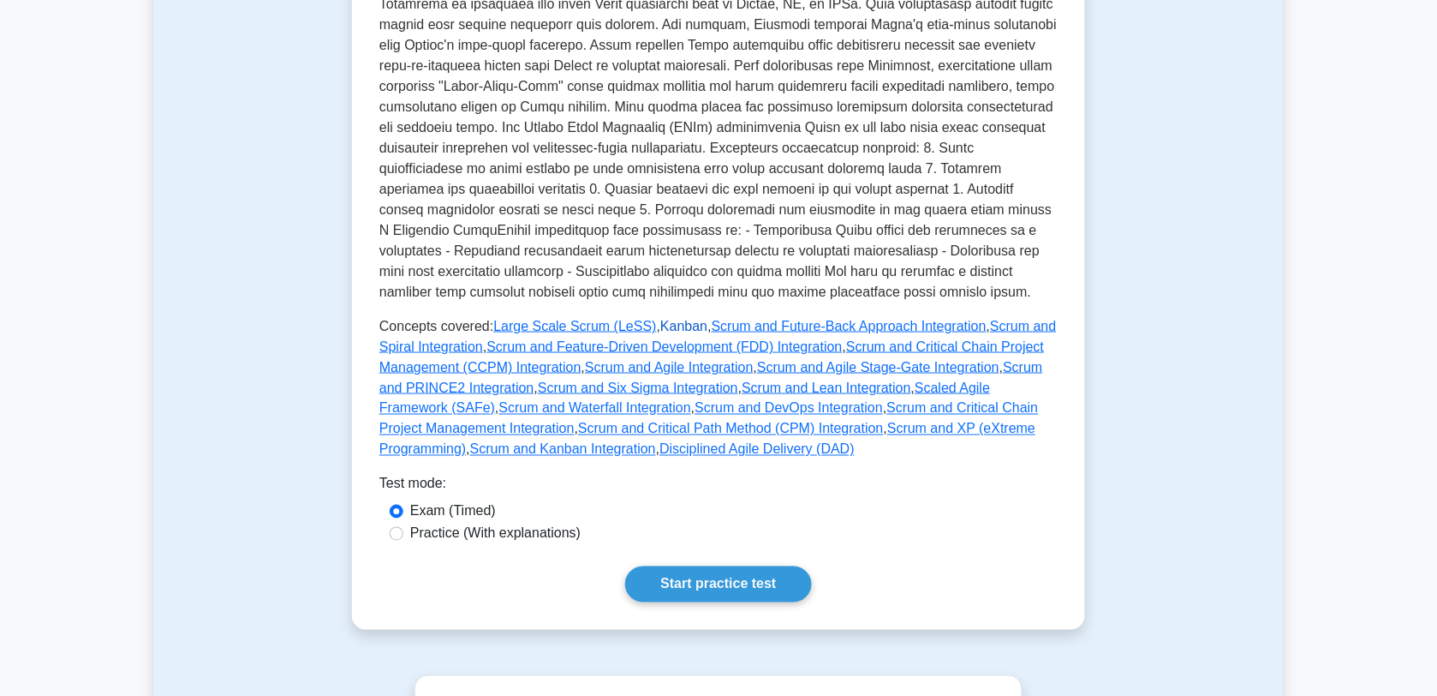
click at [668, 324] on link "Kanban" at bounding box center [683, 326] width 47 height 15
